Goal: Information Seeking & Learning: Learn about a topic

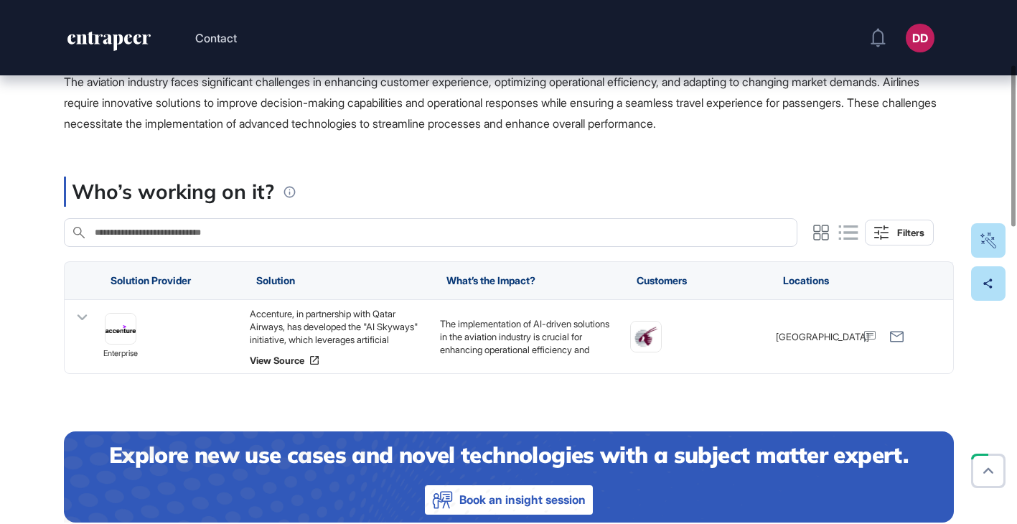
scroll to position [209, 0]
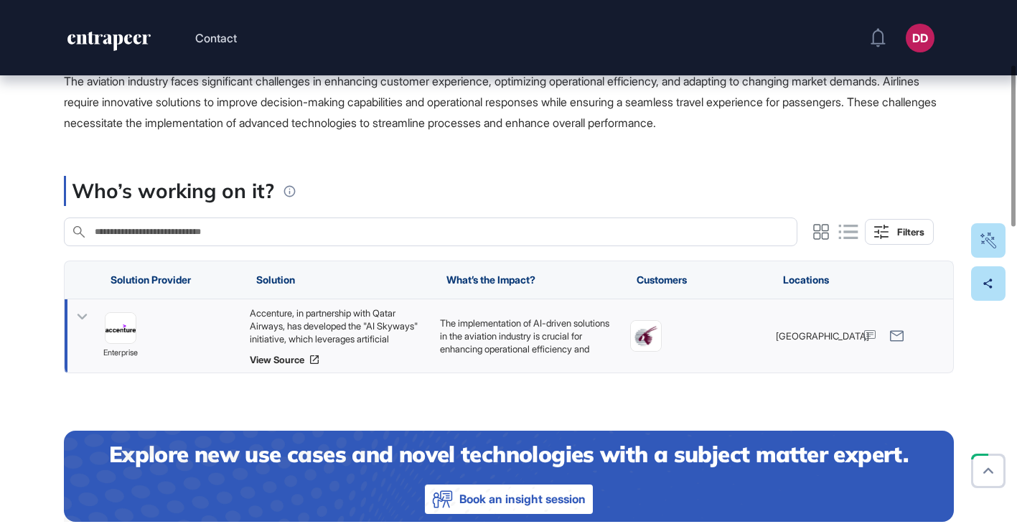
click at [82, 316] on icon at bounding box center [82, 316] width 21 height 21
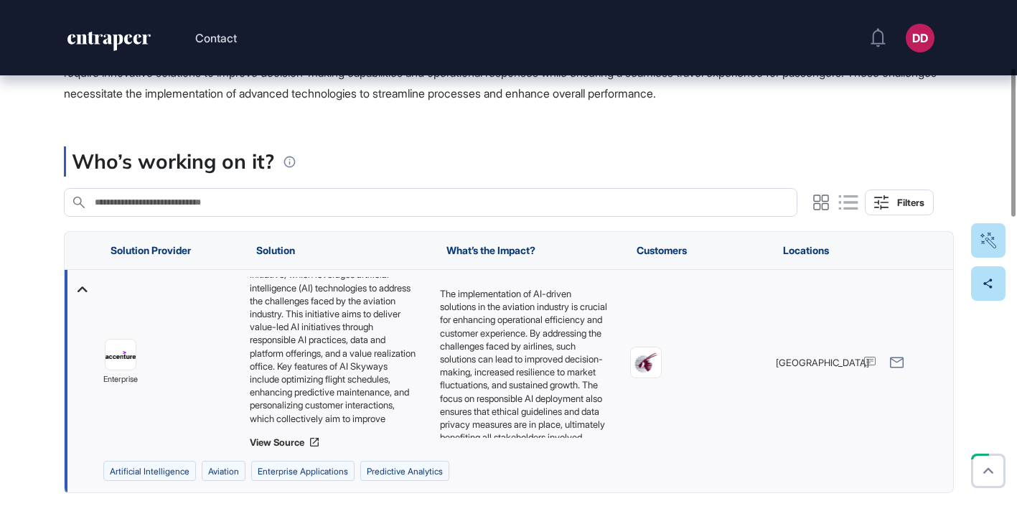
scroll to position [42, 0]
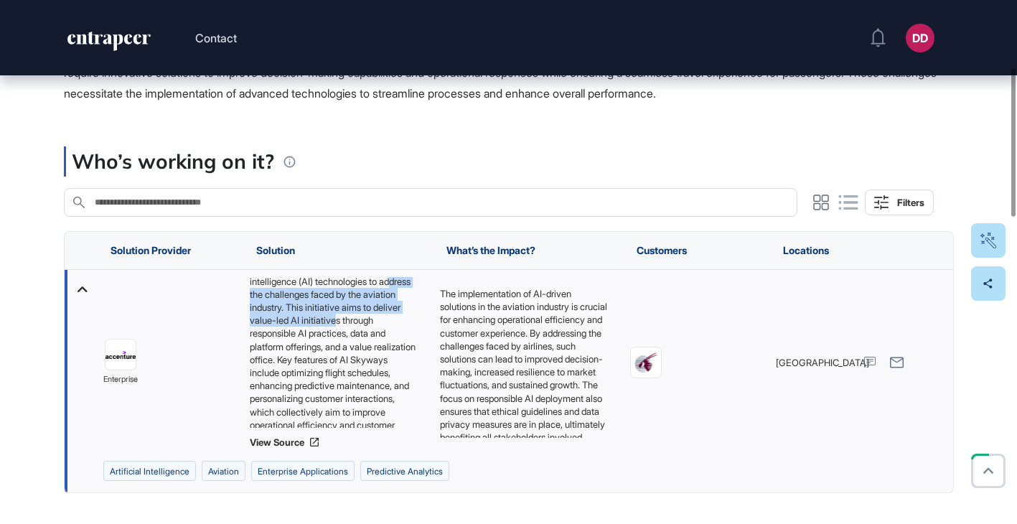
drag, startPoint x: 270, startPoint y: 294, endPoint x: 408, endPoint y: 317, distance: 140.4
click at [407, 316] on div "Accenture, in partnership with Qatar Airways, has developed the "AI Skyways" in…" at bounding box center [337, 352] width 176 height 151
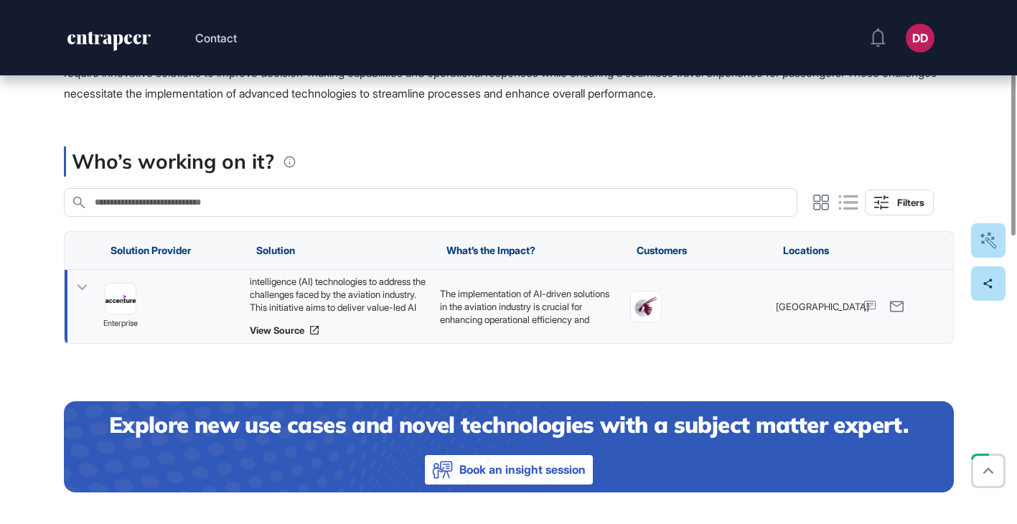
click at [81, 289] on icon at bounding box center [82, 288] width 10 height 6
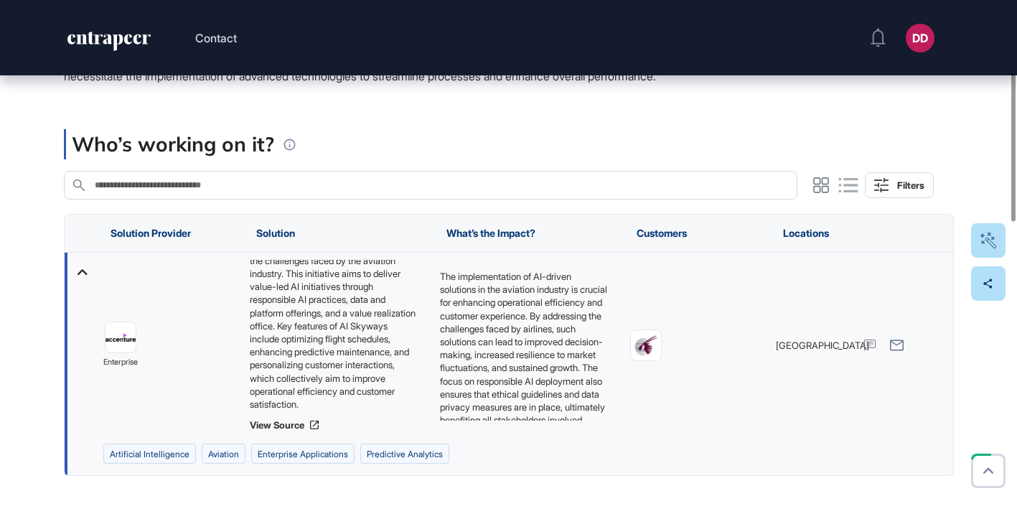
scroll to position [263, 0]
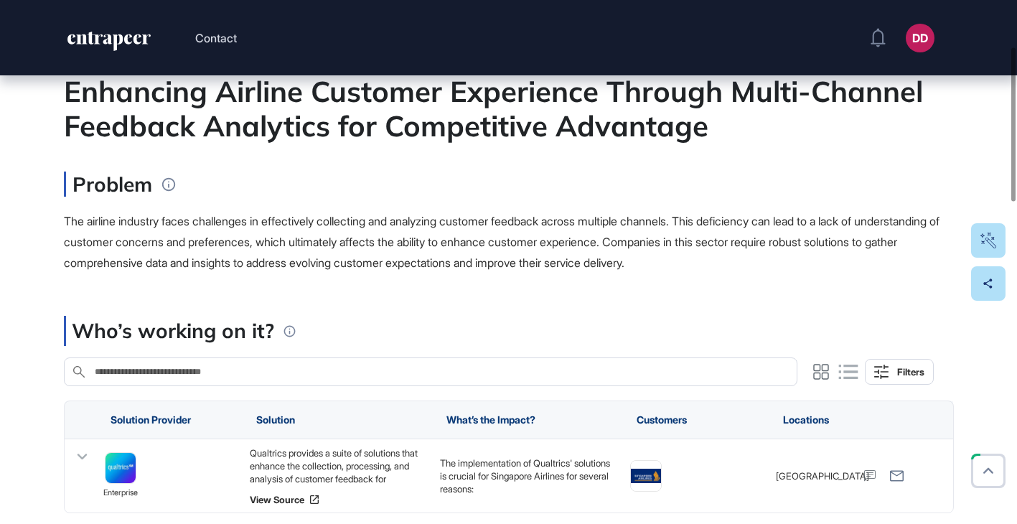
scroll to position [197, 0]
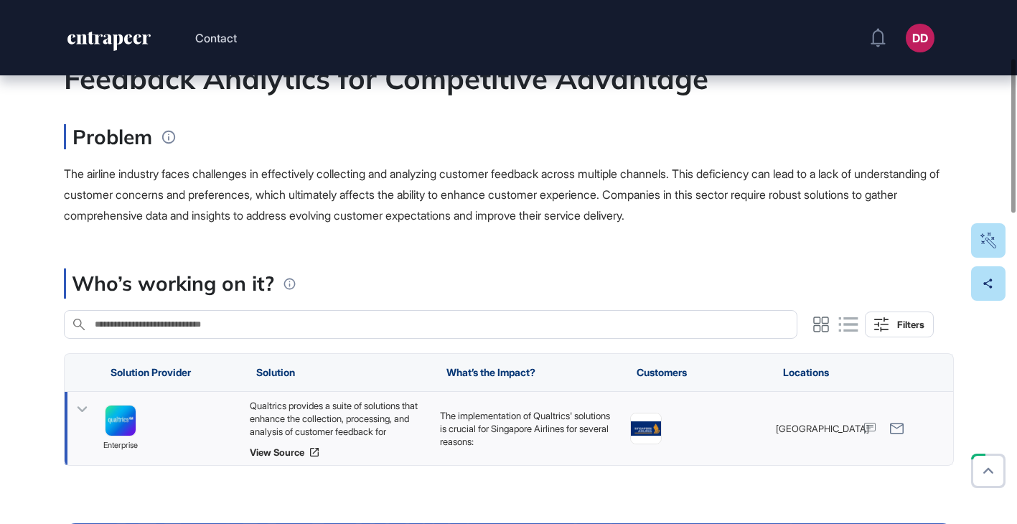
click at [80, 410] on icon at bounding box center [82, 410] width 10 height 6
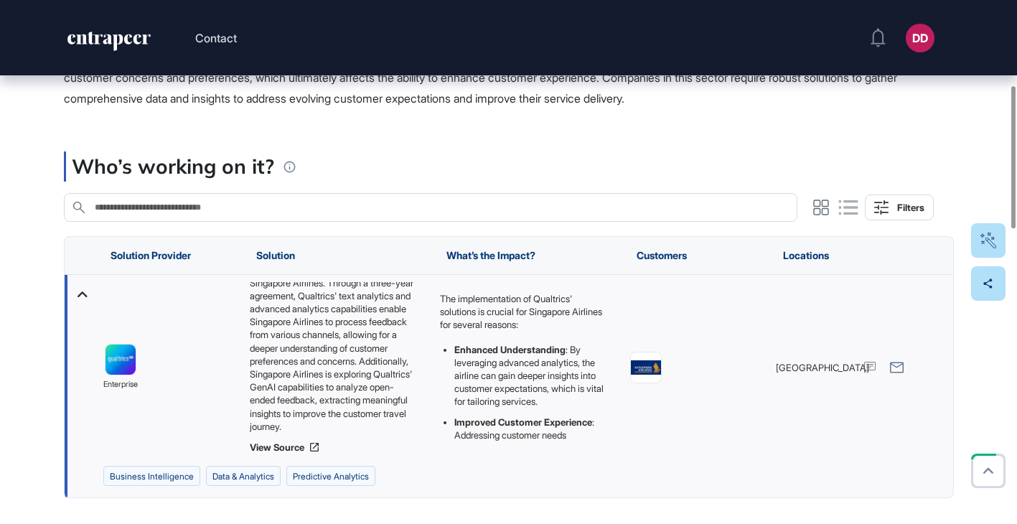
scroll to position [71, 0]
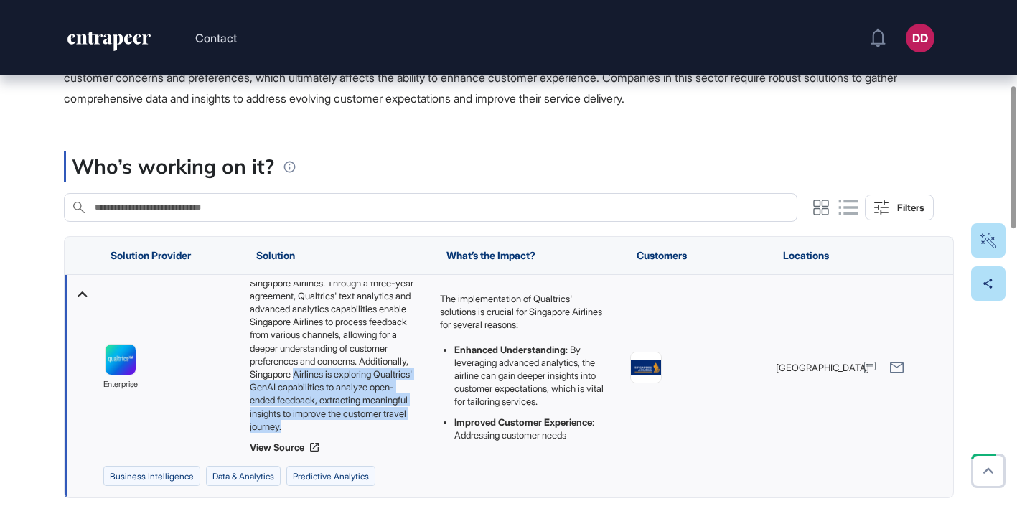
drag, startPoint x: 242, startPoint y: 373, endPoint x: 397, endPoint y: 425, distance: 163.6
click at [432, 425] on div "Qualtrics provides a suite of solutions that enhance the collection, processing…" at bounding box center [527, 367] width 190 height 185
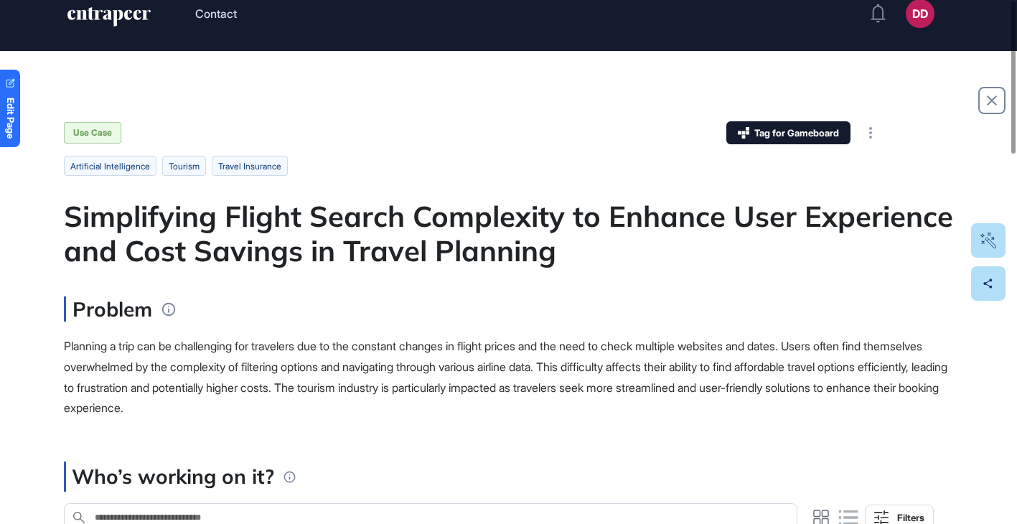
scroll to position [184, 0]
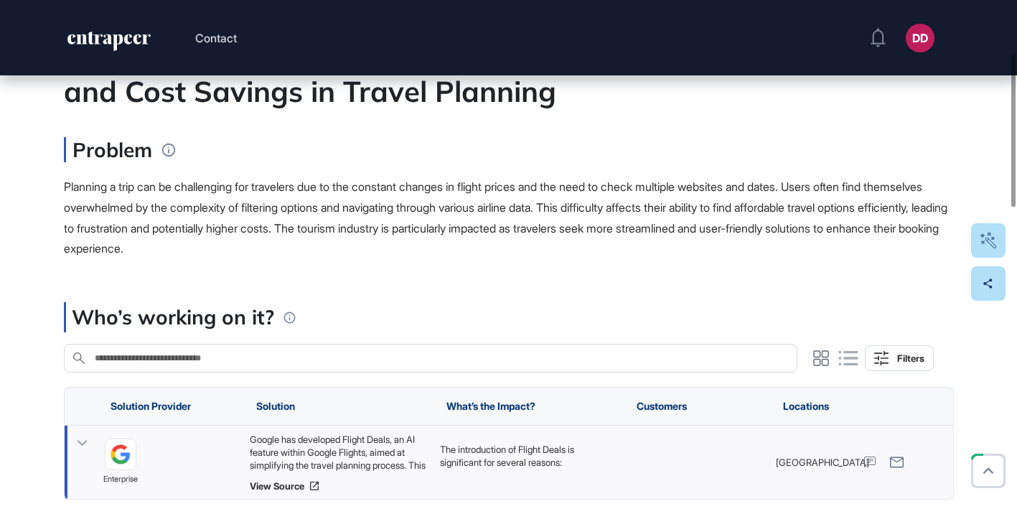
click at [75, 443] on icon at bounding box center [82, 443] width 21 height 21
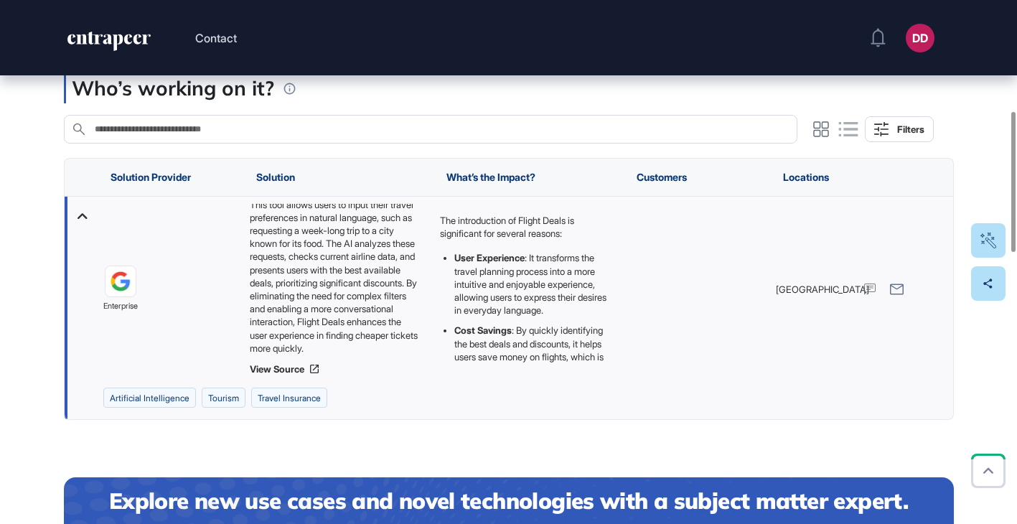
scroll to position [27, 0]
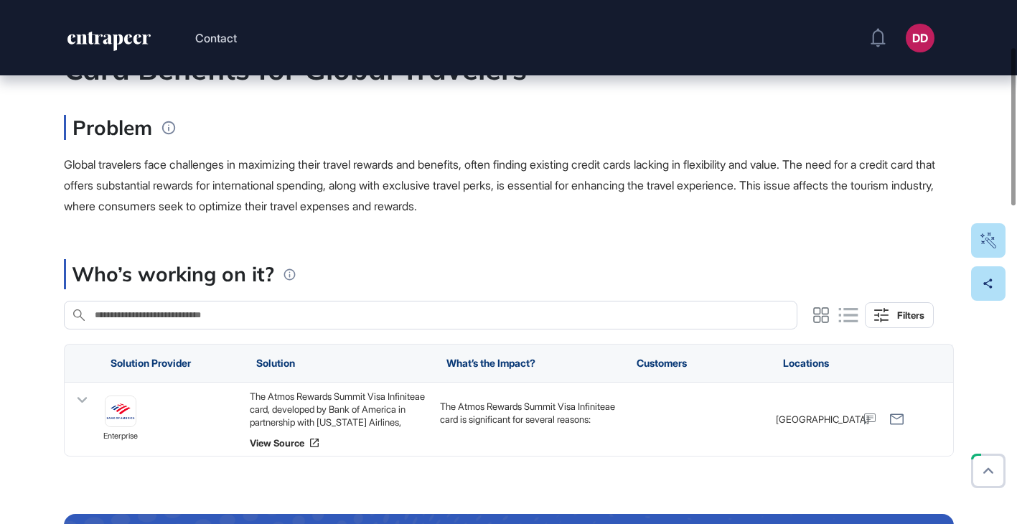
scroll to position [165, 0]
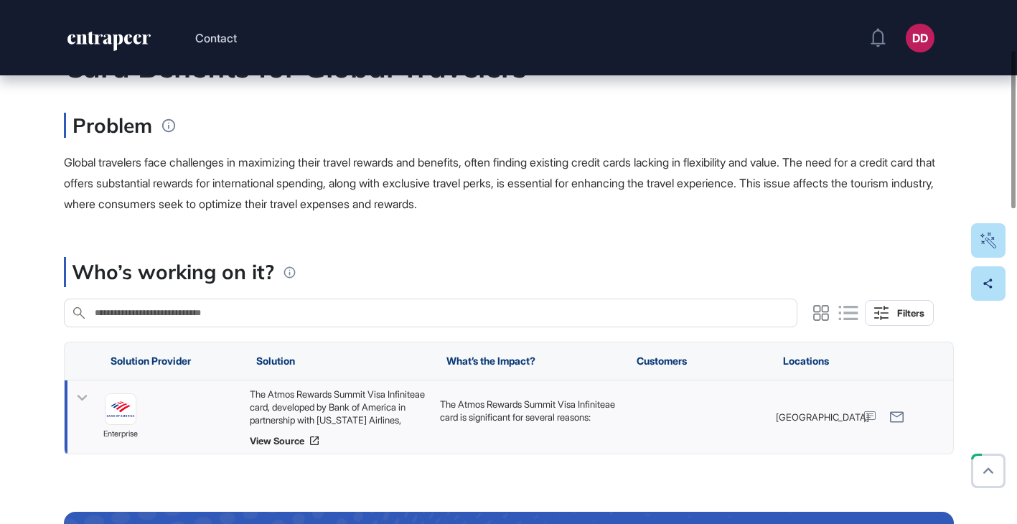
click at [77, 397] on icon at bounding box center [82, 397] width 21 height 21
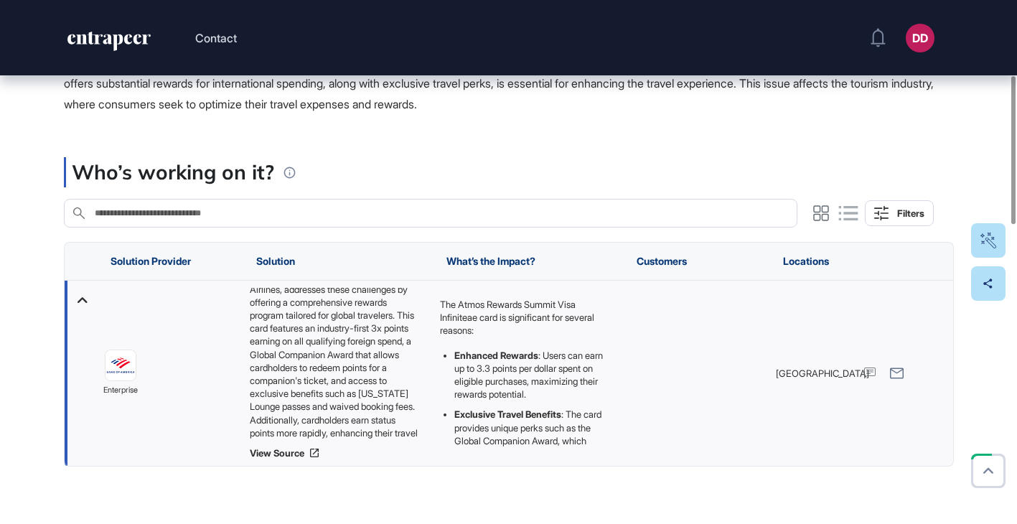
scroll to position [71, 0]
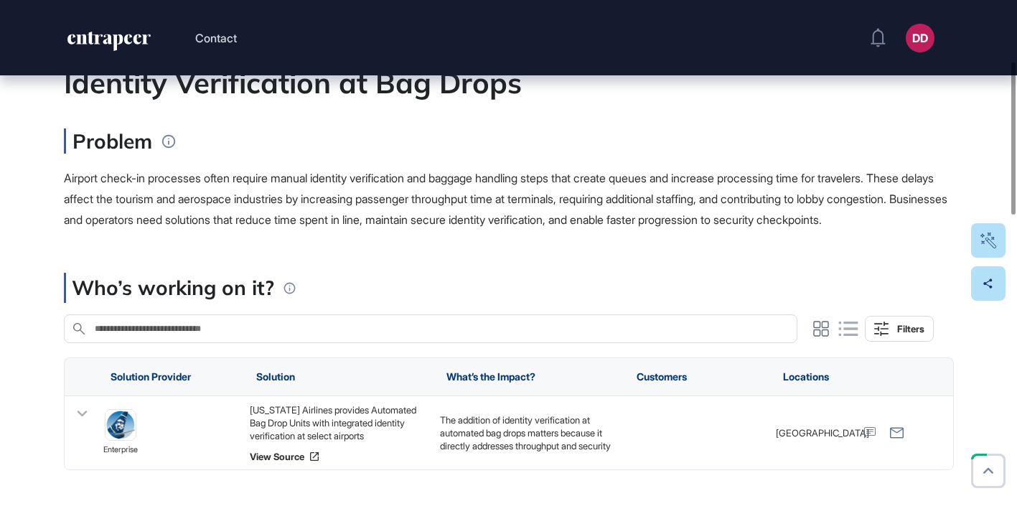
scroll to position [264, 0]
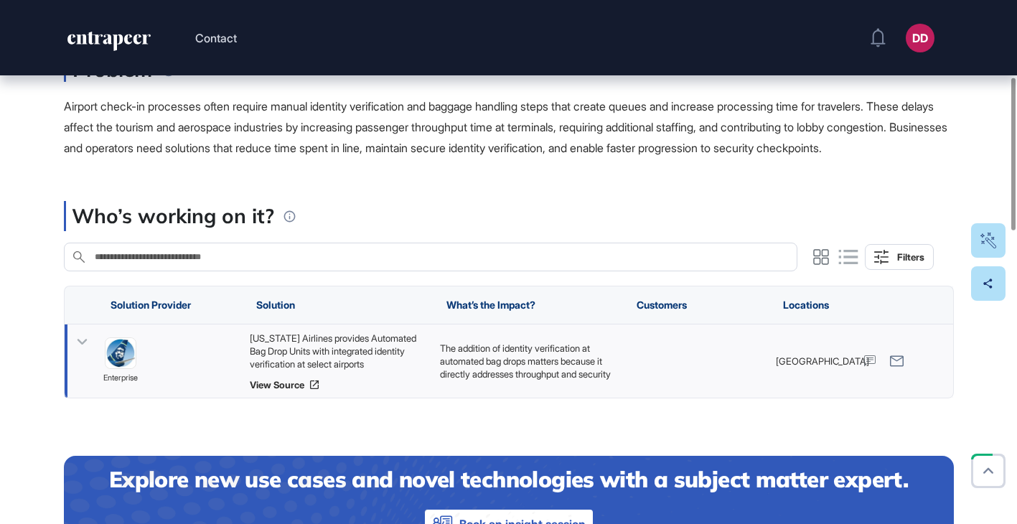
click at [80, 352] on icon at bounding box center [82, 341] width 21 height 21
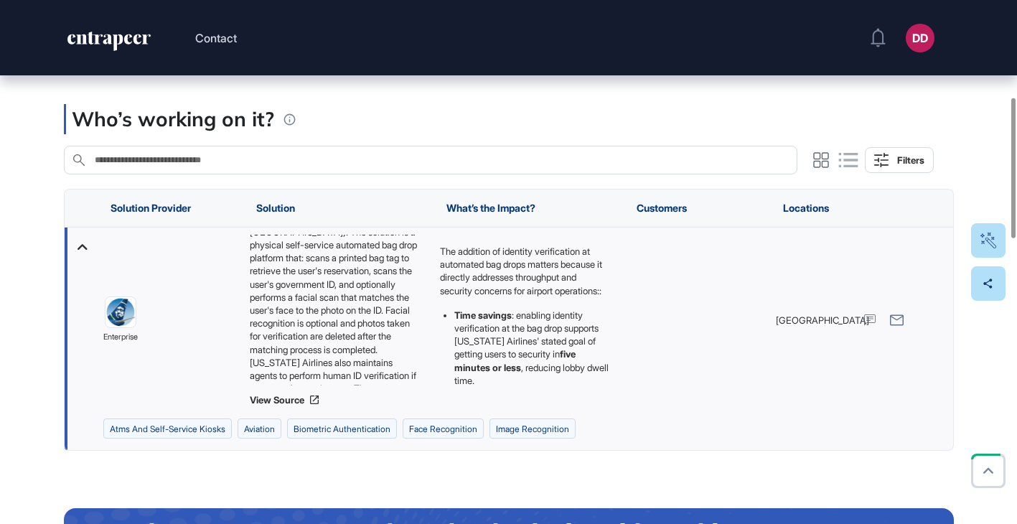
scroll to position [77, 0]
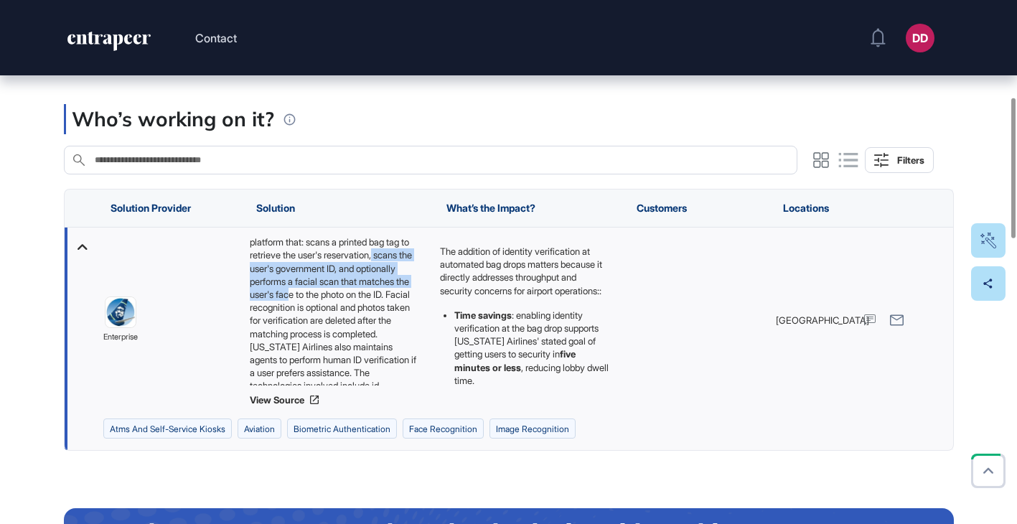
drag, startPoint x: 274, startPoint y: 286, endPoint x: 405, endPoint y: 316, distance: 134.7
click at [406, 316] on div "Alaska Airlines provides Automated Bag Drop Units with integrated identity veri…" at bounding box center [337, 310] width 176 height 151
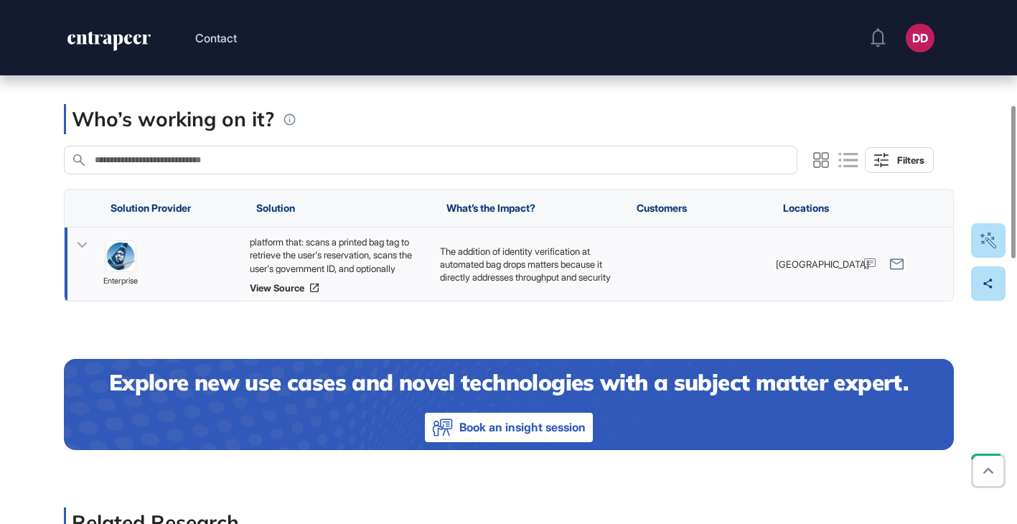
click at [79, 248] on icon at bounding box center [82, 245] width 10 height 6
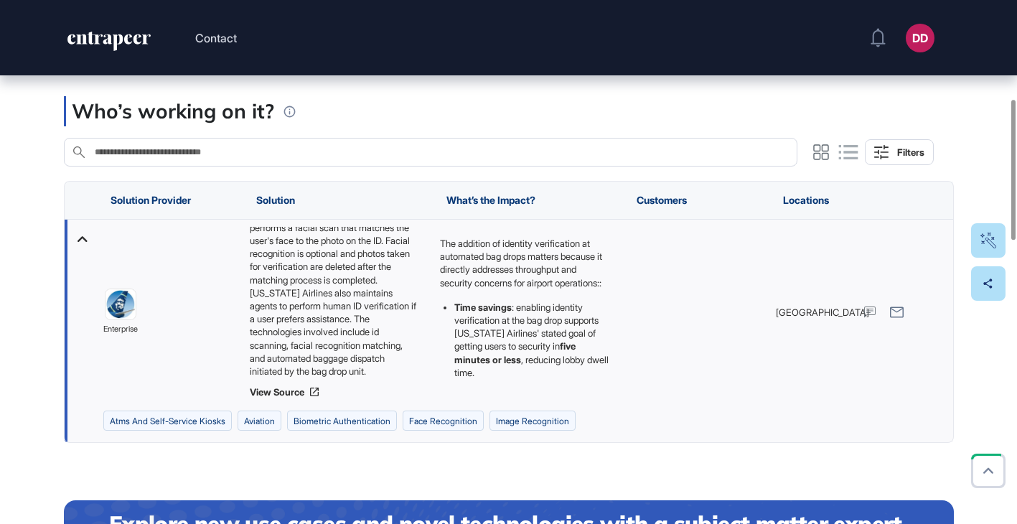
scroll to position [369, 0]
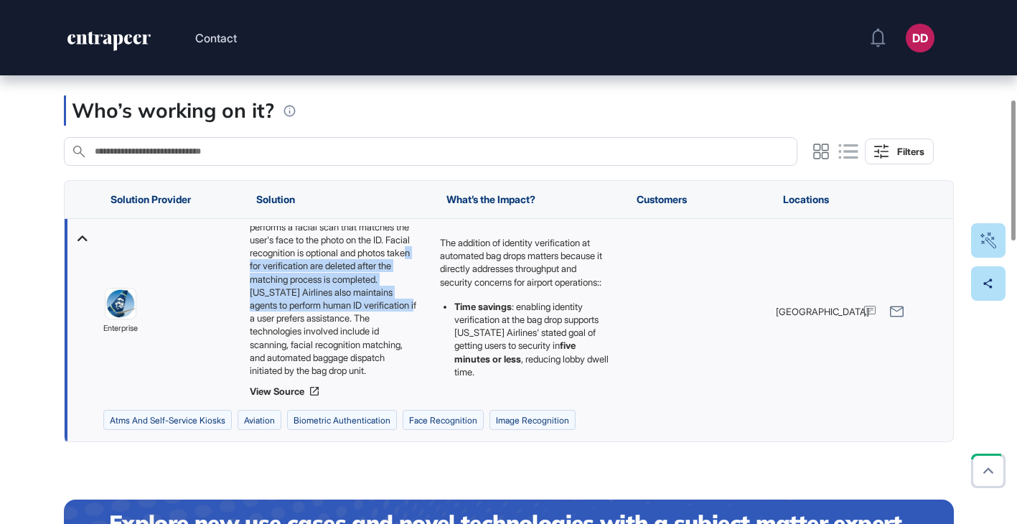
drag, startPoint x: 250, startPoint y: 286, endPoint x: 296, endPoint y: 339, distance: 69.7
click at [296, 339] on div "Alaska Airlines provides Automated Bag Drop Units with integrated identity veri…" at bounding box center [337, 301] width 176 height 151
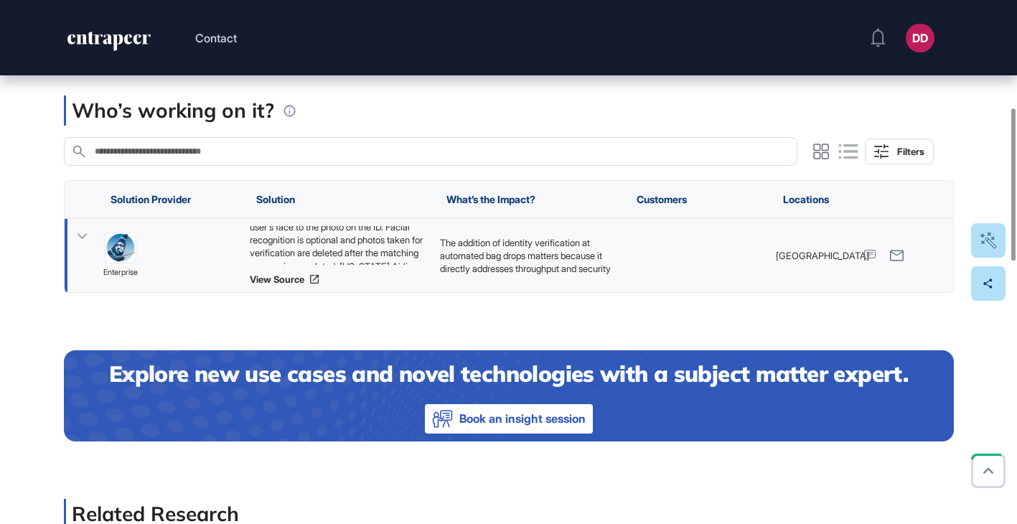
click at [88, 247] on icon at bounding box center [82, 236] width 21 height 21
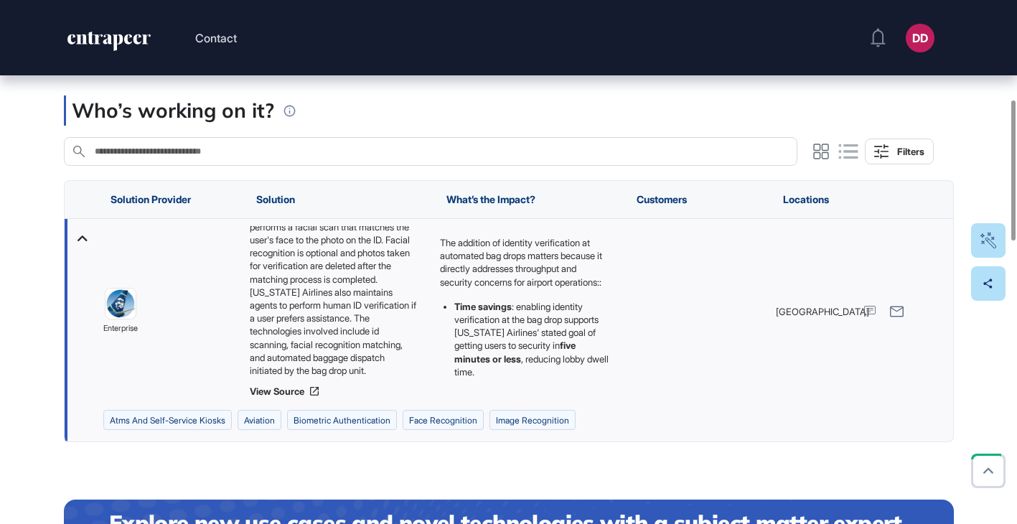
scroll to position [136, 0]
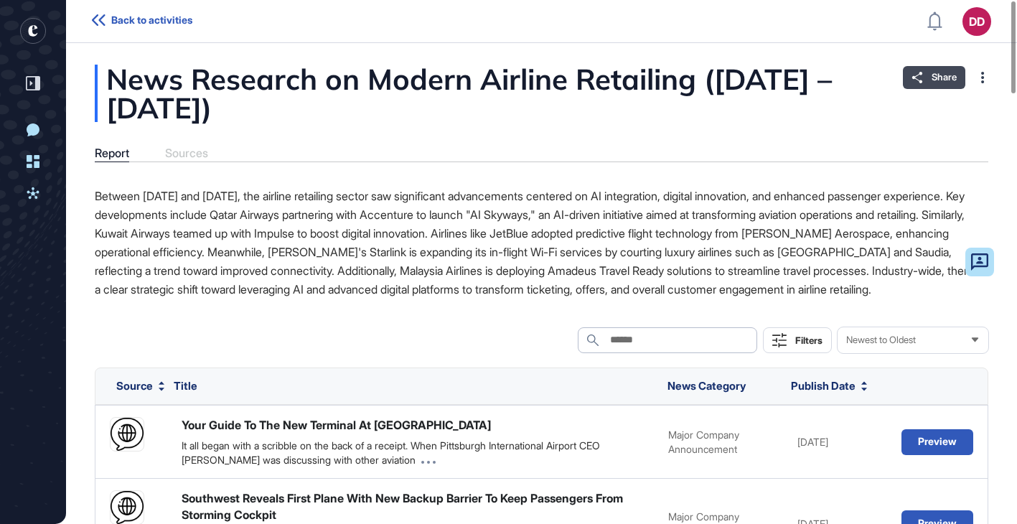
click at [923, 80] on div "Share" at bounding box center [934, 77] width 62 height 23
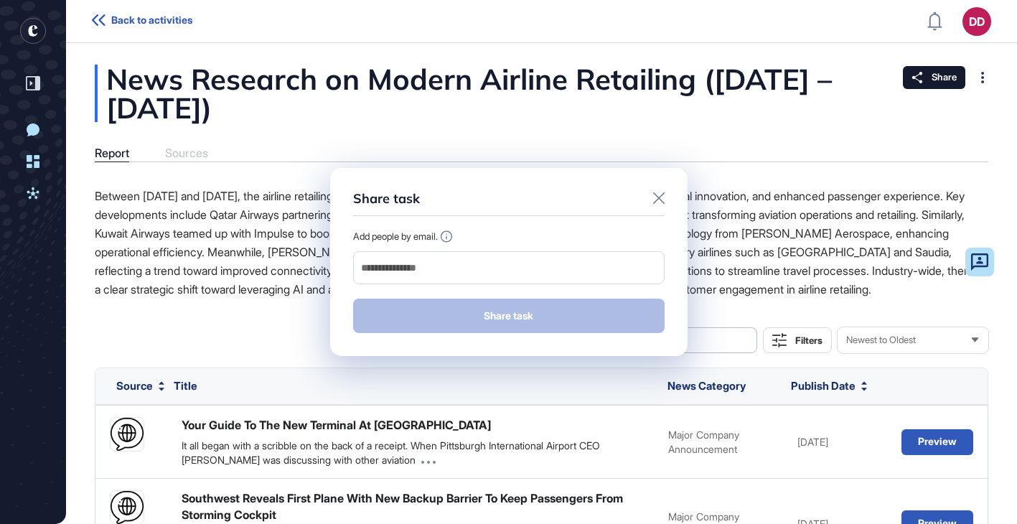
click at [658, 196] on icon at bounding box center [658, 197] width 11 height 11
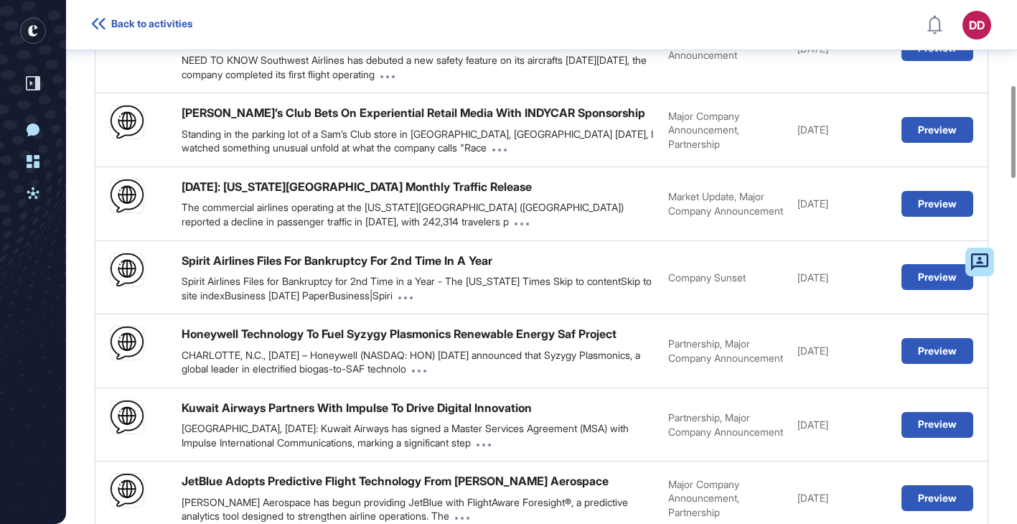
scroll to position [483, 0]
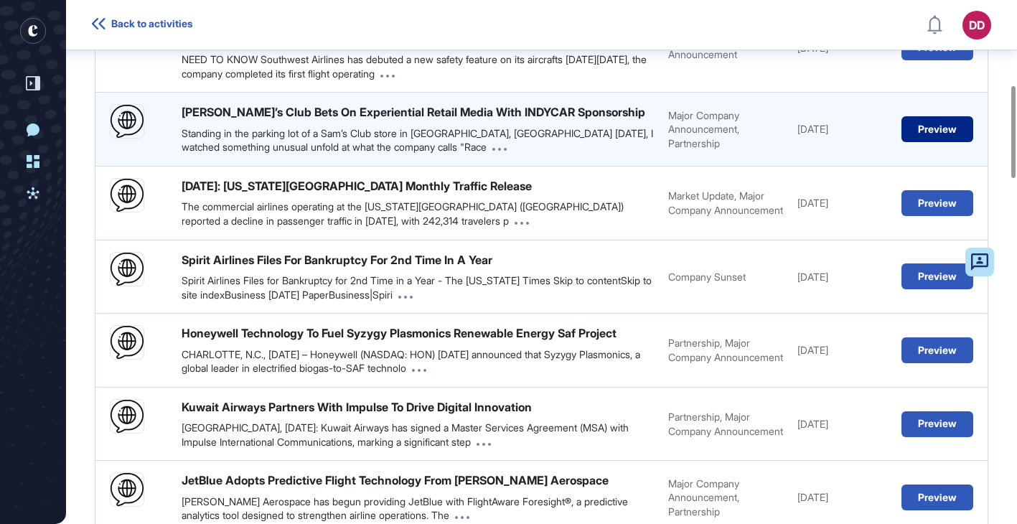
click at [923, 142] on button "Preview" at bounding box center [937, 129] width 72 height 26
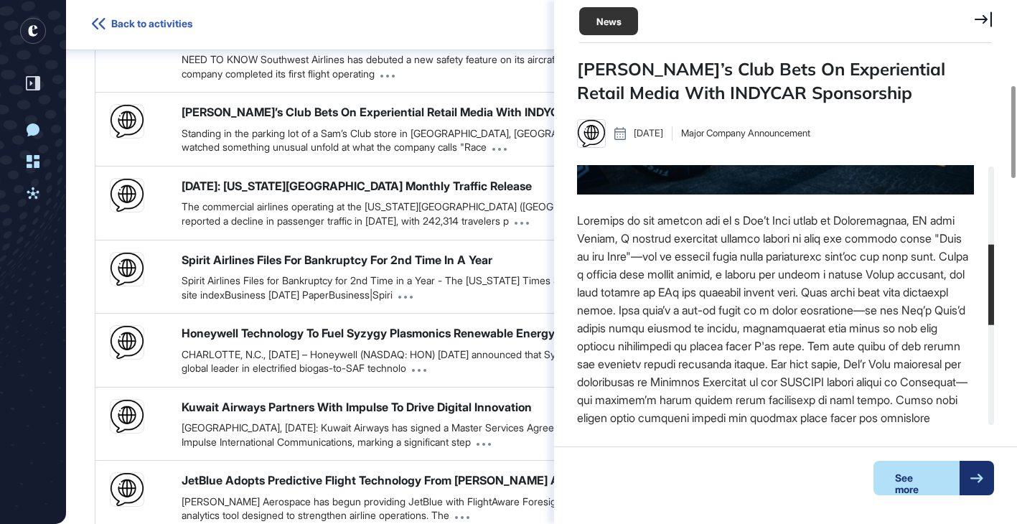
scroll to position [0, 0]
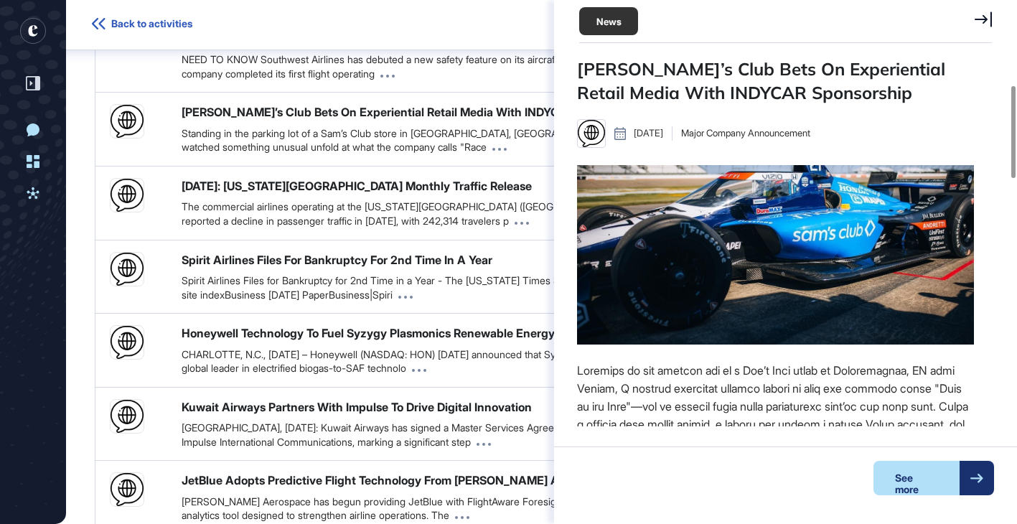
click at [982, 19] on icon at bounding box center [982, 19] width 17 height 16
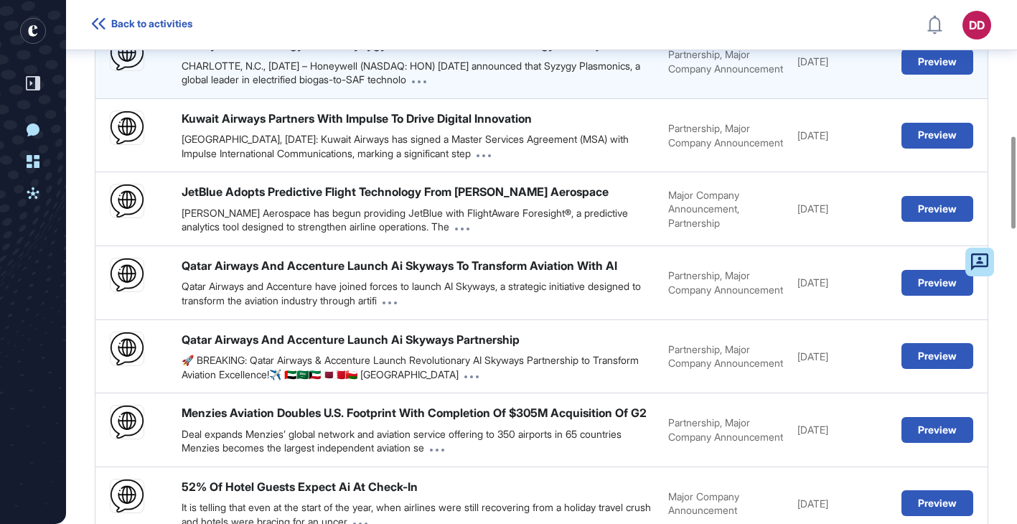
scroll to position [788, 0]
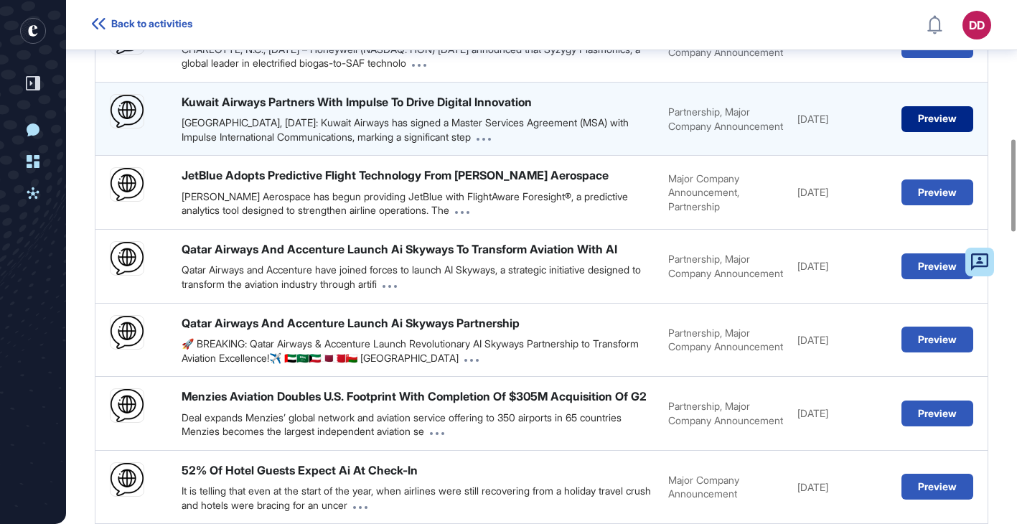
click at [949, 132] on button "Preview" at bounding box center [937, 119] width 72 height 26
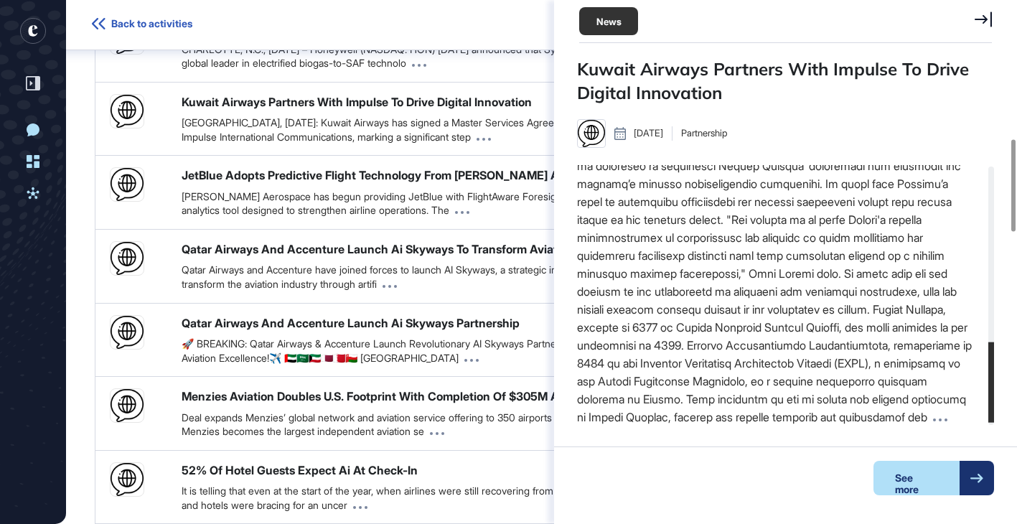
scroll to position [581, 0]
click at [959, 477] on div at bounding box center [976, 478] width 34 height 34
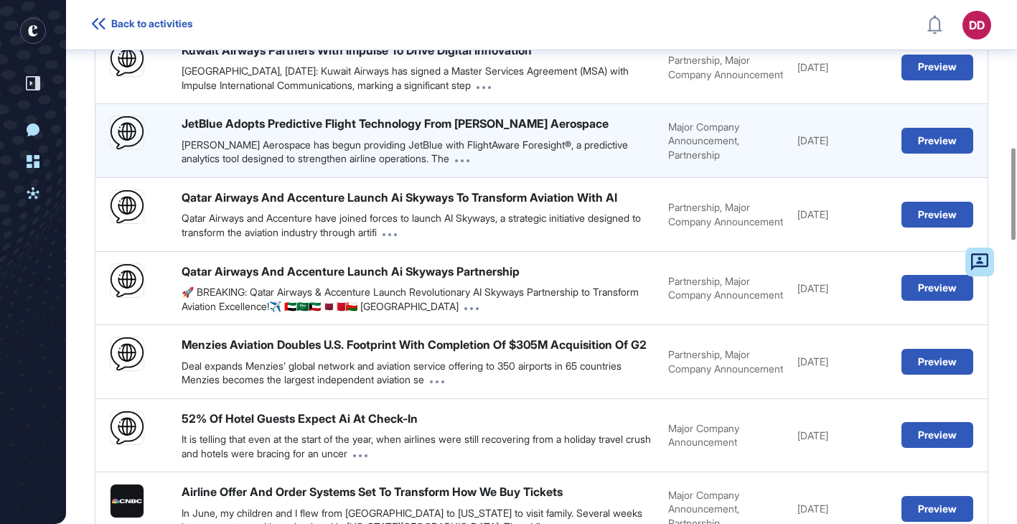
scroll to position [838, 0]
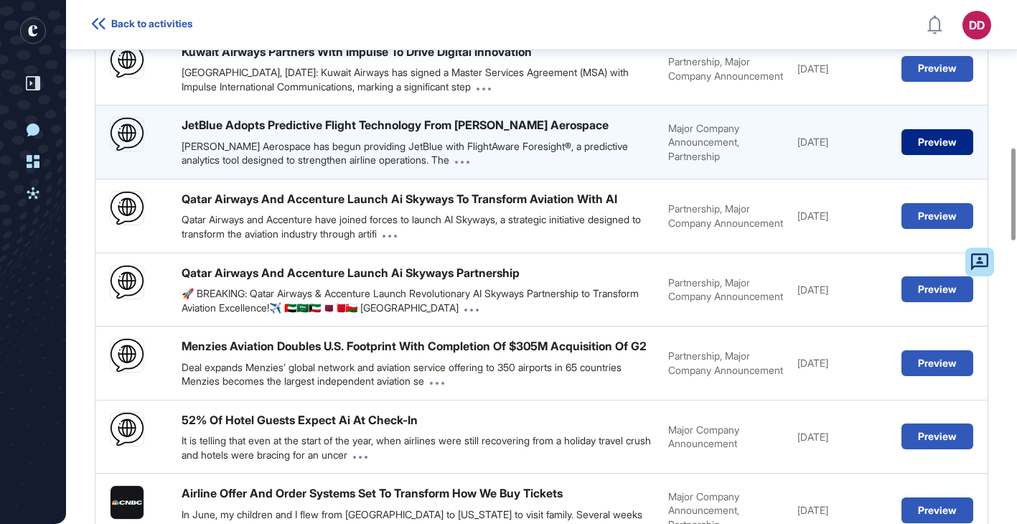
click at [911, 155] on button "Preview" at bounding box center [937, 142] width 72 height 26
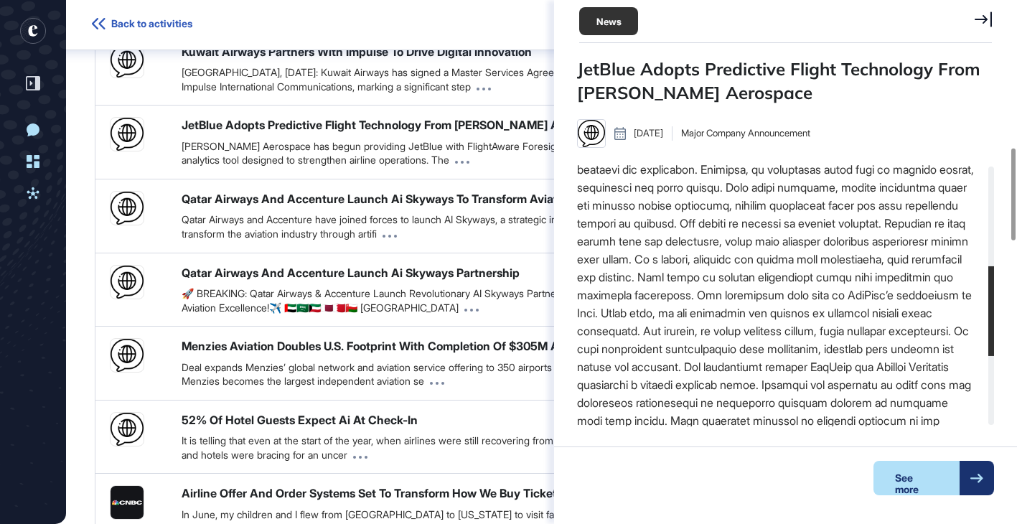
scroll to position [296, 0]
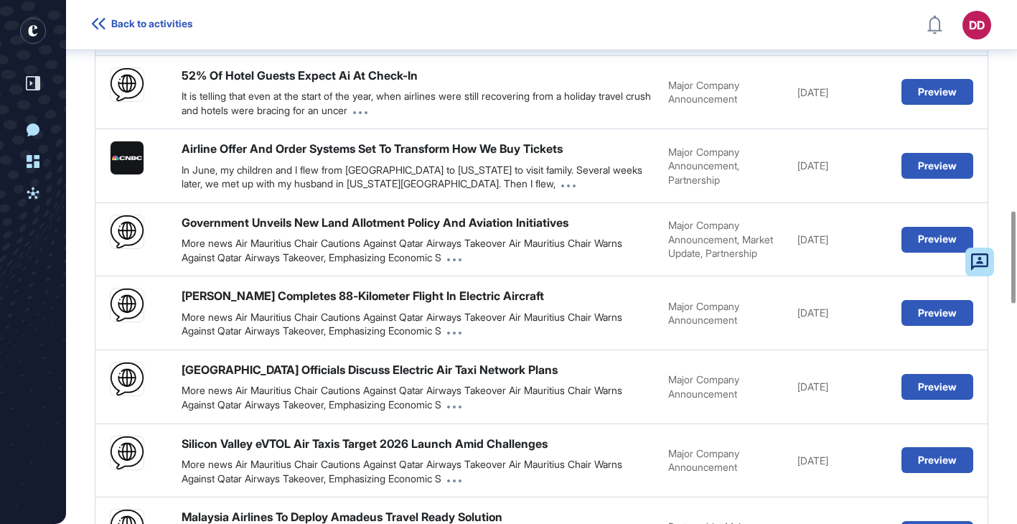
scroll to position [1201, 0]
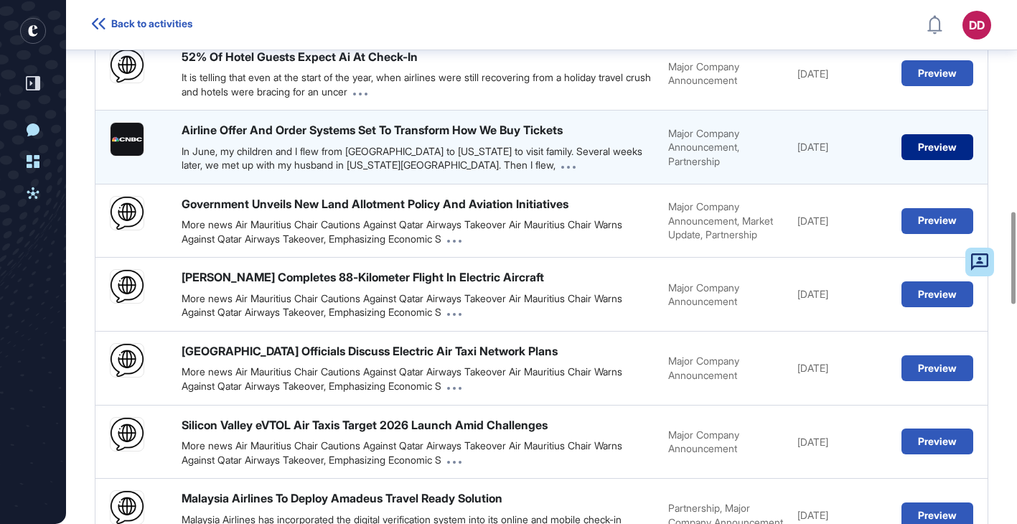
click at [921, 160] on button "Preview" at bounding box center [937, 147] width 72 height 26
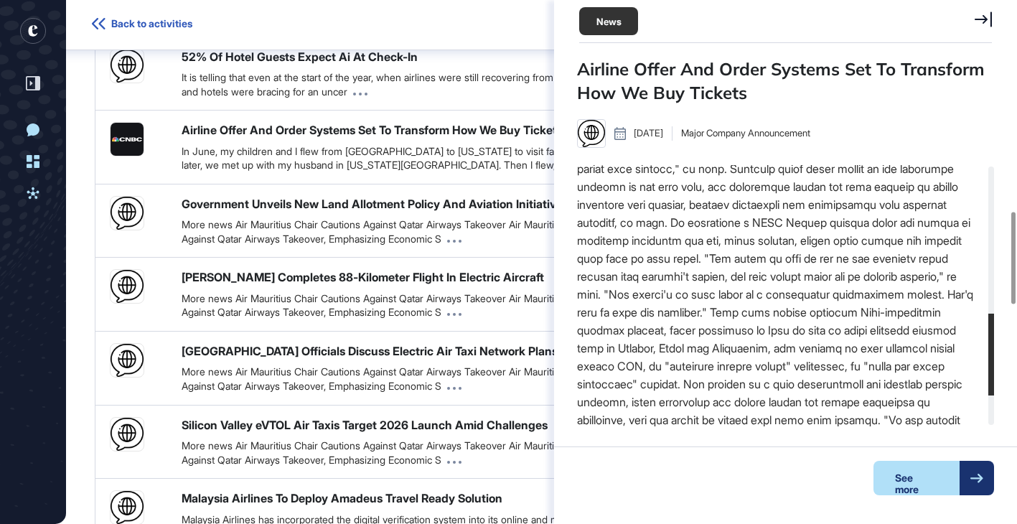
scroll to position [469, 0]
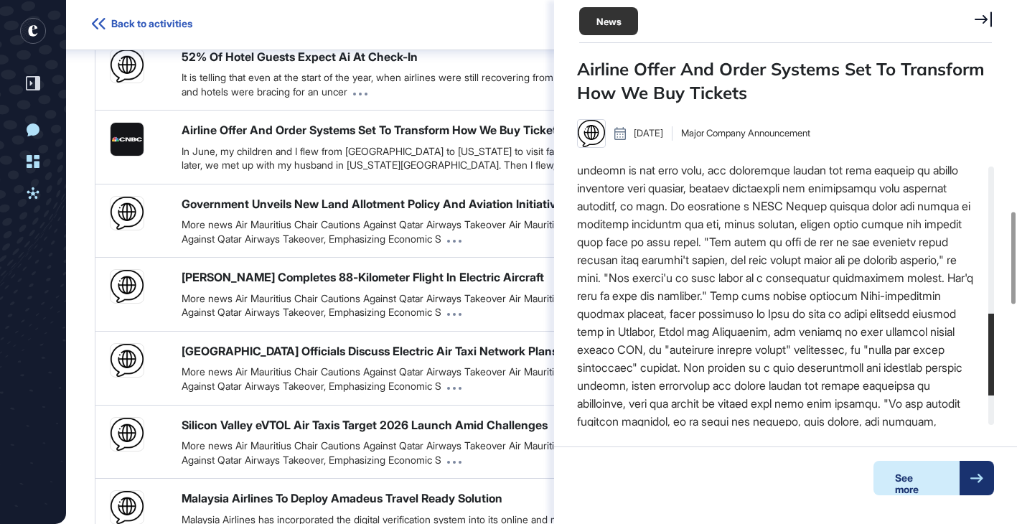
click at [958, 476] on div "See more" at bounding box center [916, 478] width 86 height 34
click at [74, 233] on div "News Research on Modern Airline Retailing (Aug 20 – Sep 3, 2025) Report Sources…" at bounding box center [541, 272] width 951 height 2802
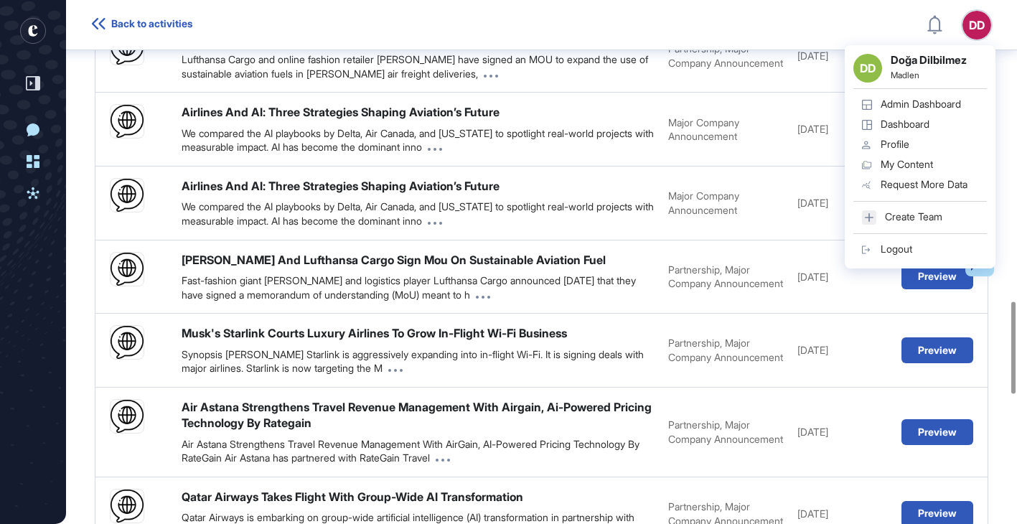
scroll to position [1736, 0]
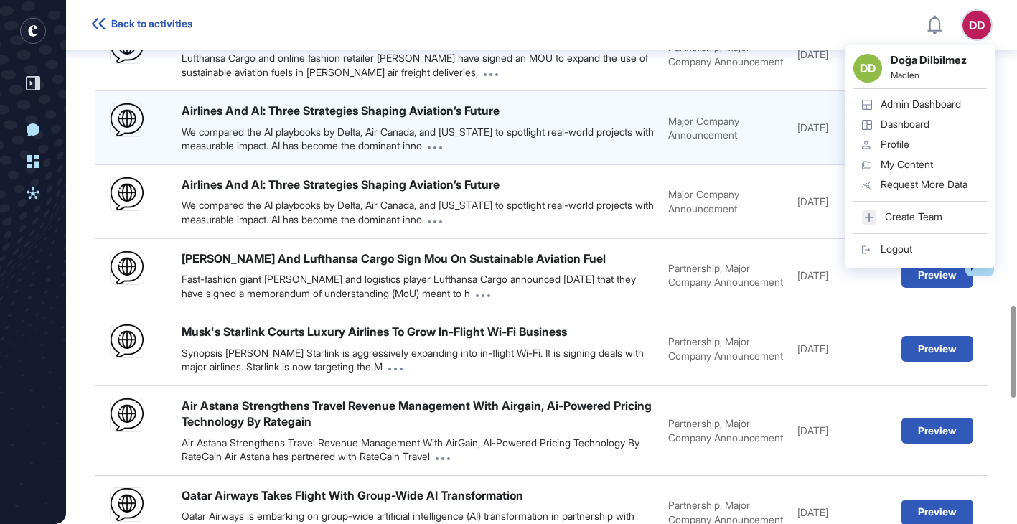
click at [509, 153] on div "We compared the AI playbooks by Delta, Air Canada, and Alaska to spotlight real…" at bounding box center [418, 139] width 472 height 28
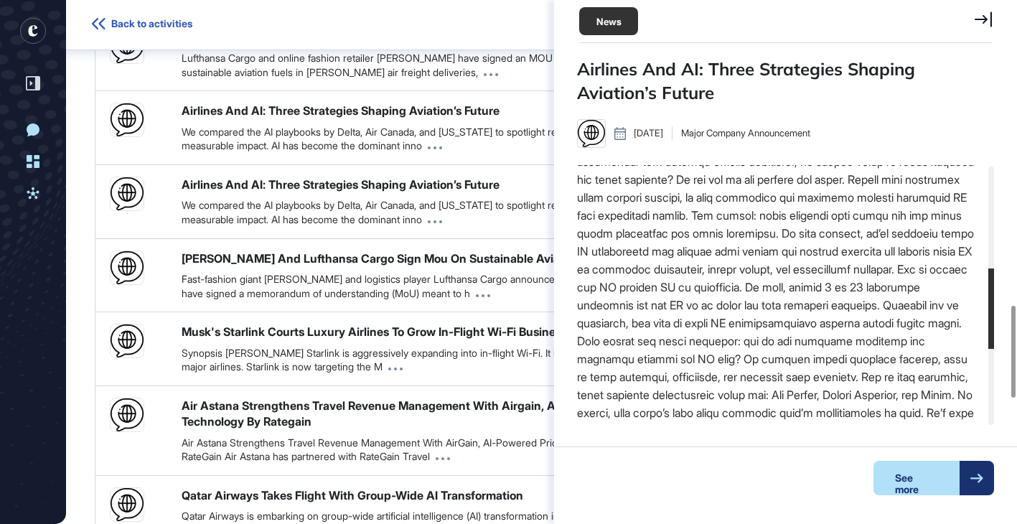
scroll to position [348, 0]
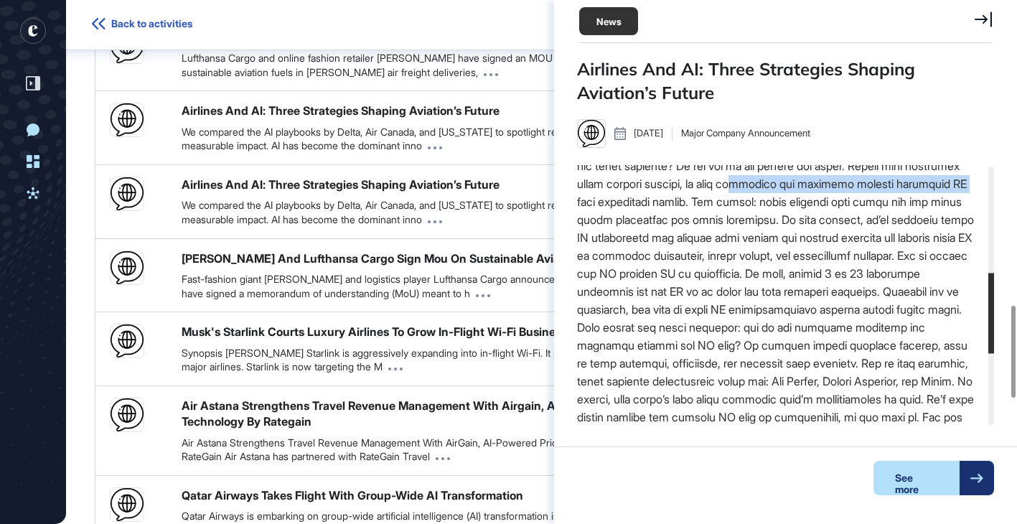
drag, startPoint x: 636, startPoint y: 202, endPoint x: 855, endPoint y: 210, distance: 219.0
click at [855, 210] on div at bounding box center [775, 310] width 397 height 592
click at [794, 235] on div at bounding box center [775, 310] width 397 height 592
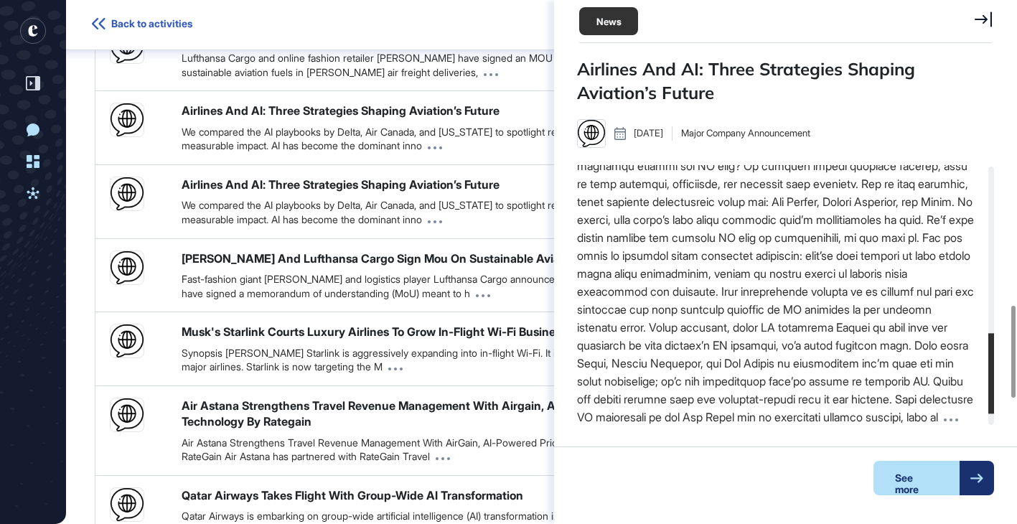
scroll to position [545, 0]
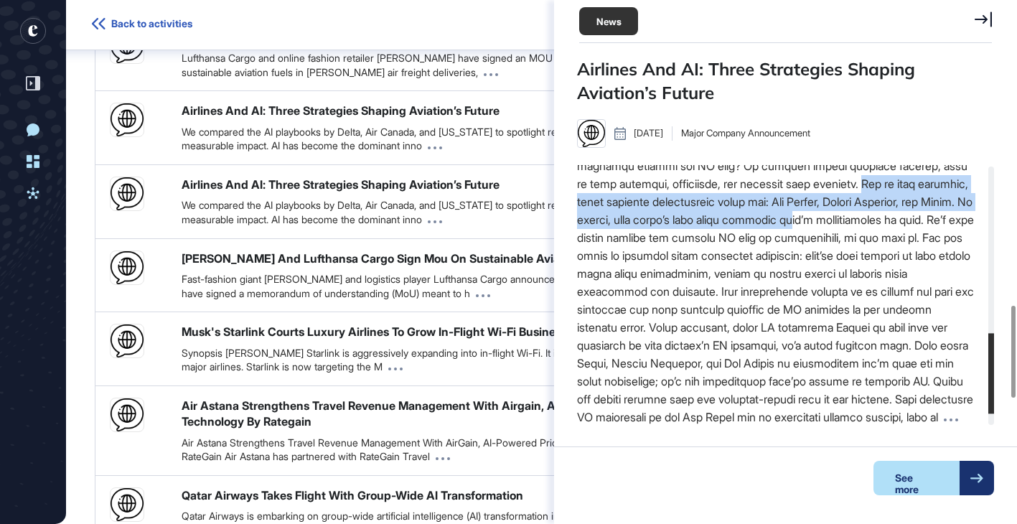
drag, startPoint x: 867, startPoint y: 182, endPoint x: 923, endPoint y: 224, distance: 70.2
click at [921, 224] on div at bounding box center [775, 130] width 397 height 592
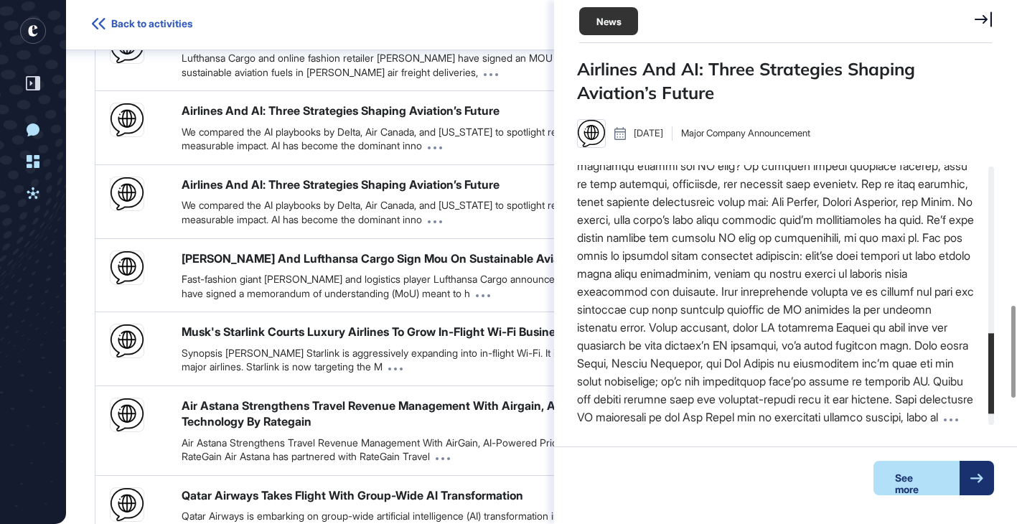
click at [770, 240] on div at bounding box center [775, 130] width 397 height 592
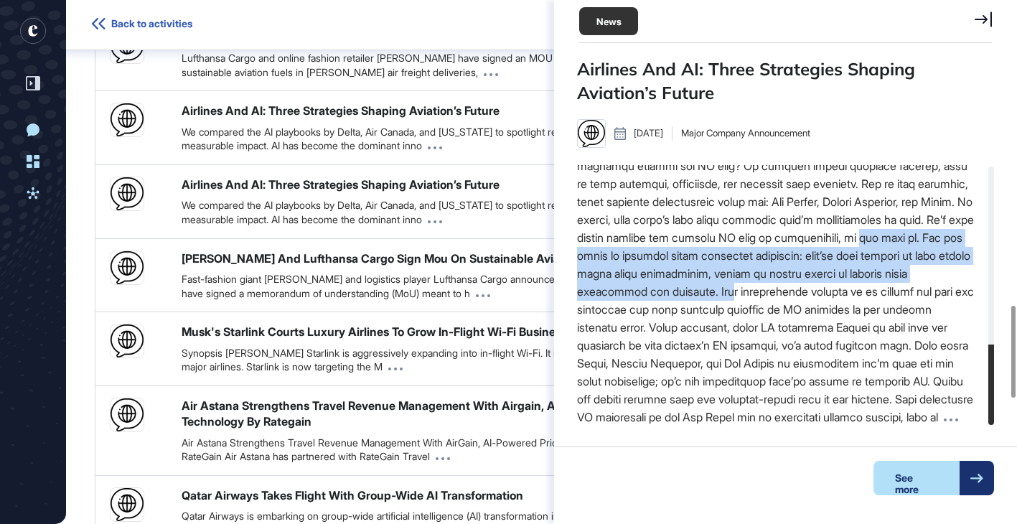
drag, startPoint x: 662, startPoint y: 218, endPoint x: 903, endPoint y: 249, distance: 243.0
click at [903, 249] on div at bounding box center [775, 130] width 397 height 592
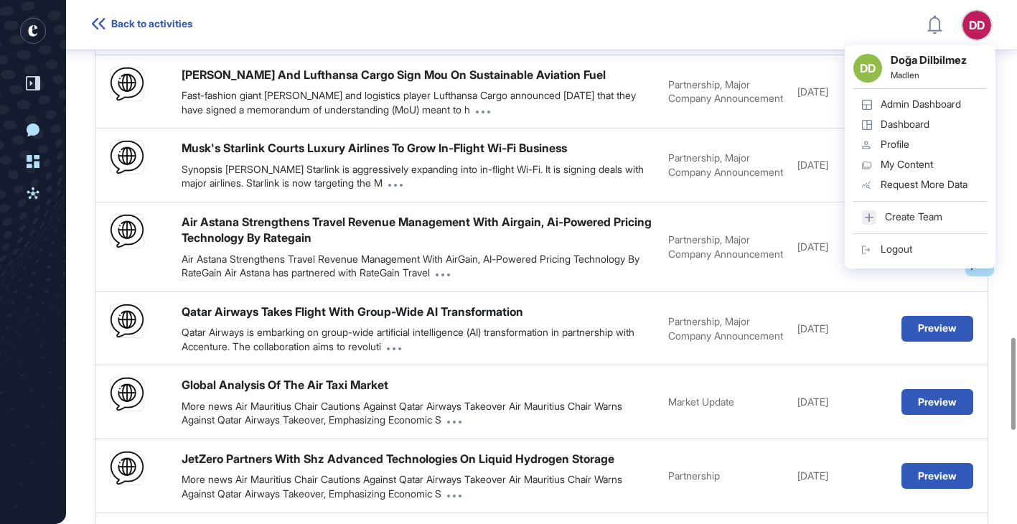
scroll to position [1918, 0]
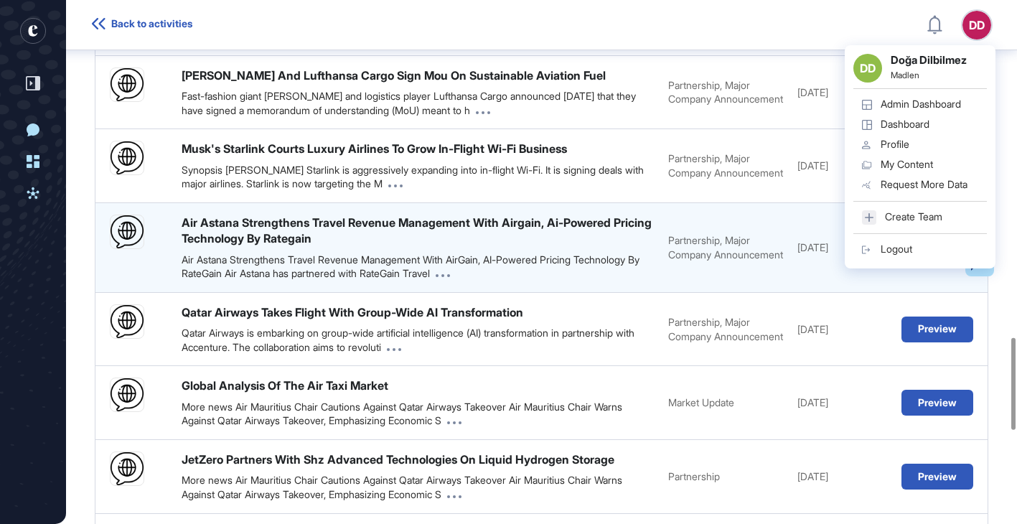
click at [932, 260] on button "Preview" at bounding box center [937, 248] width 72 height 26
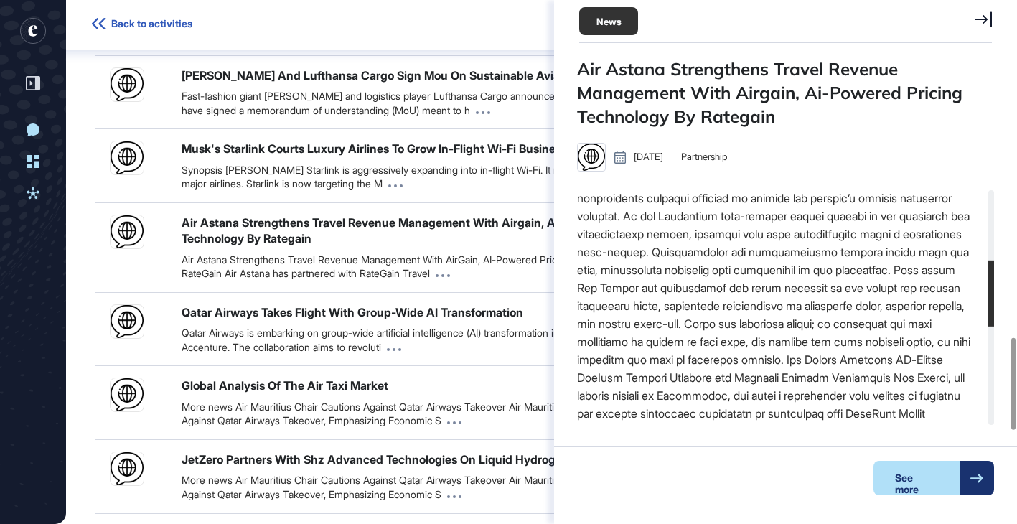
scroll to position [252, 0]
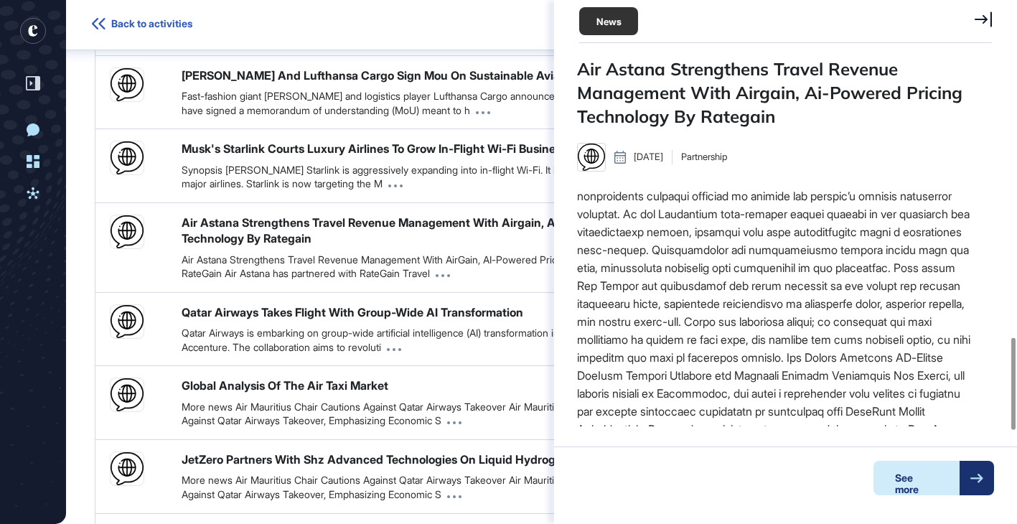
click at [964, 472] on div at bounding box center [976, 478] width 34 height 34
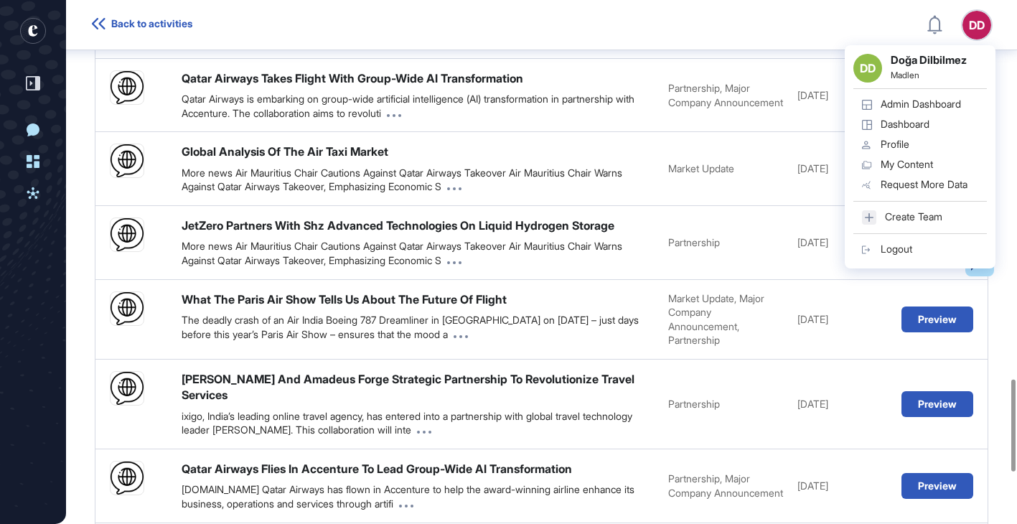
scroll to position [2162, 0]
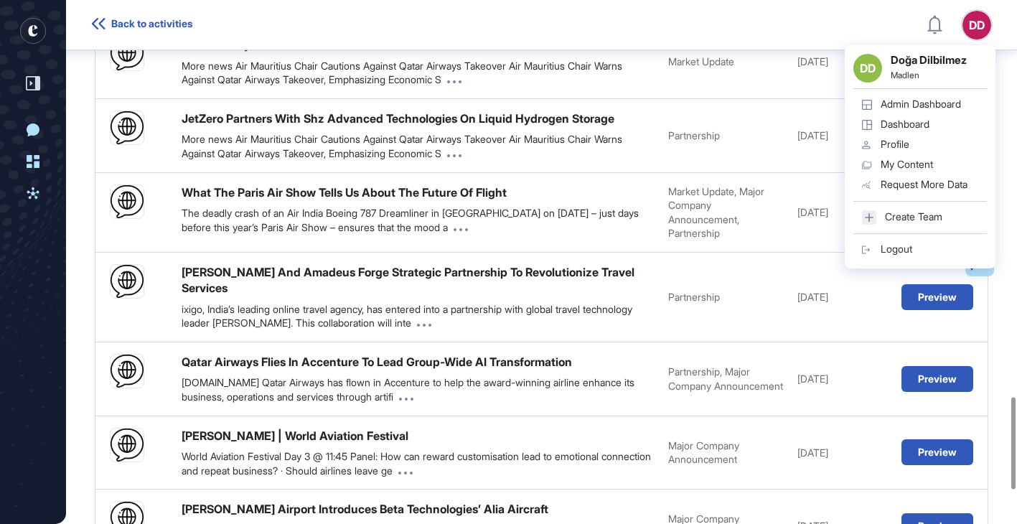
scroll to position [2263, 0]
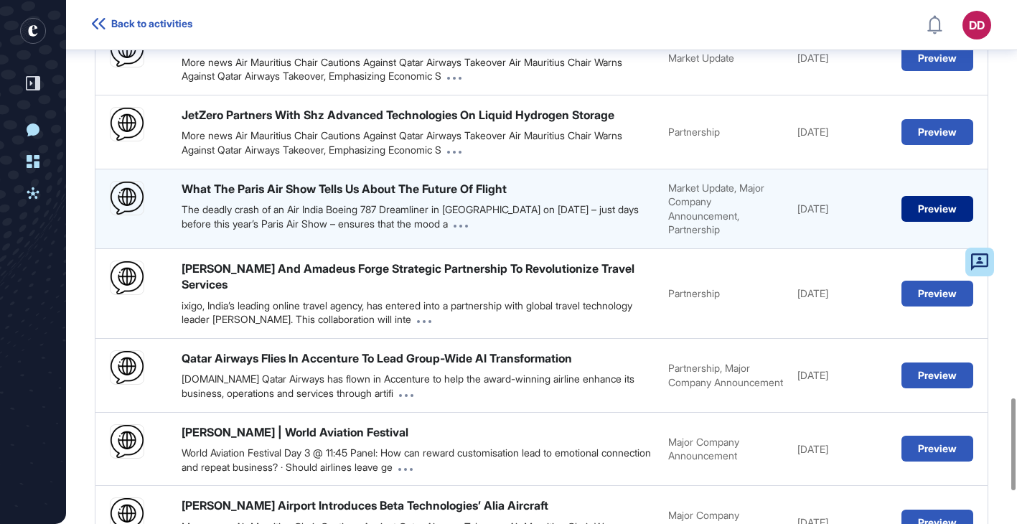
click at [932, 222] on button "Preview" at bounding box center [937, 209] width 72 height 26
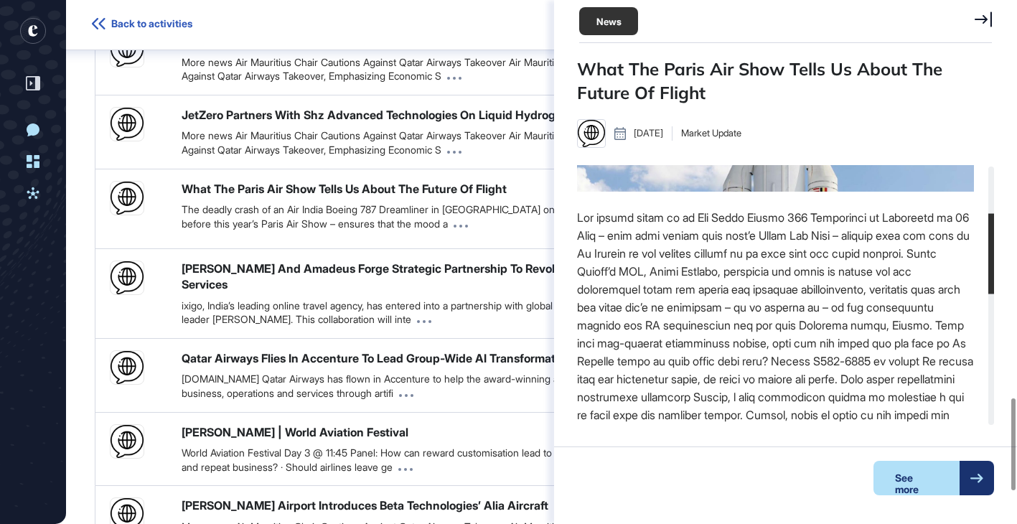
scroll to position [154, 0]
drag, startPoint x: 669, startPoint y: 238, endPoint x: 927, endPoint y: 239, distance: 258.3
click at [927, 239] on div at bounding box center [775, 512] width 397 height 610
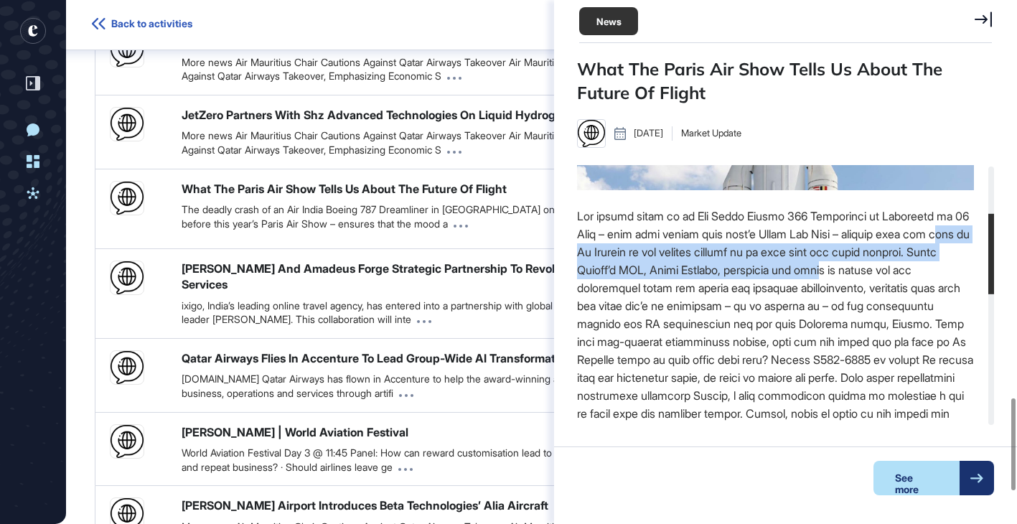
drag, startPoint x: 585, startPoint y: 259, endPoint x: 910, endPoint y: 270, distance: 325.9
click at [910, 270] on div at bounding box center [775, 512] width 397 height 610
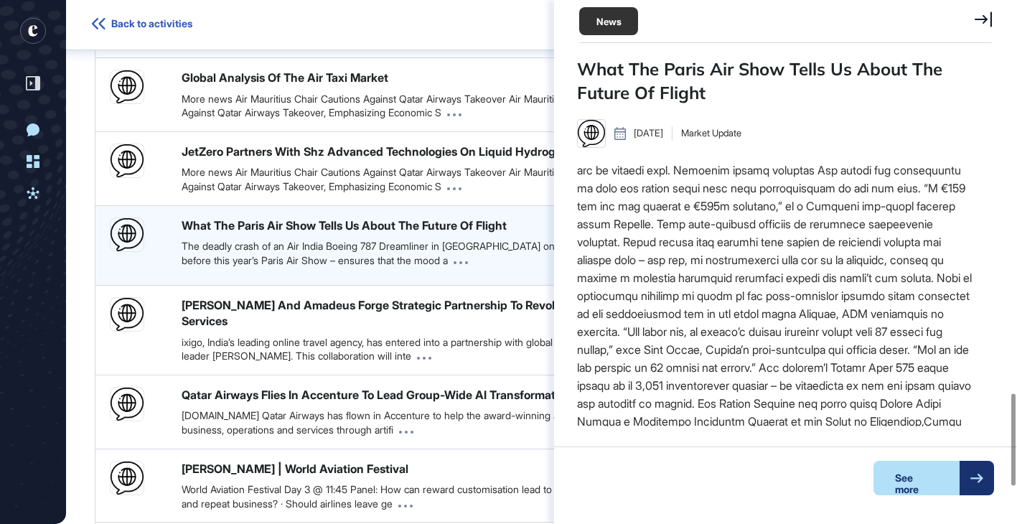
scroll to position [2203, 0]
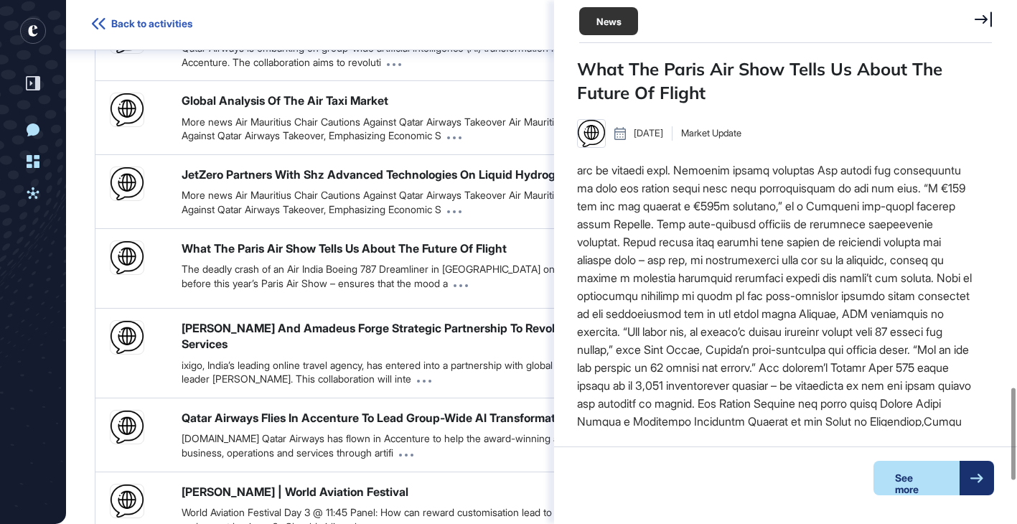
click at [984, 20] on icon at bounding box center [982, 18] width 17 height 15
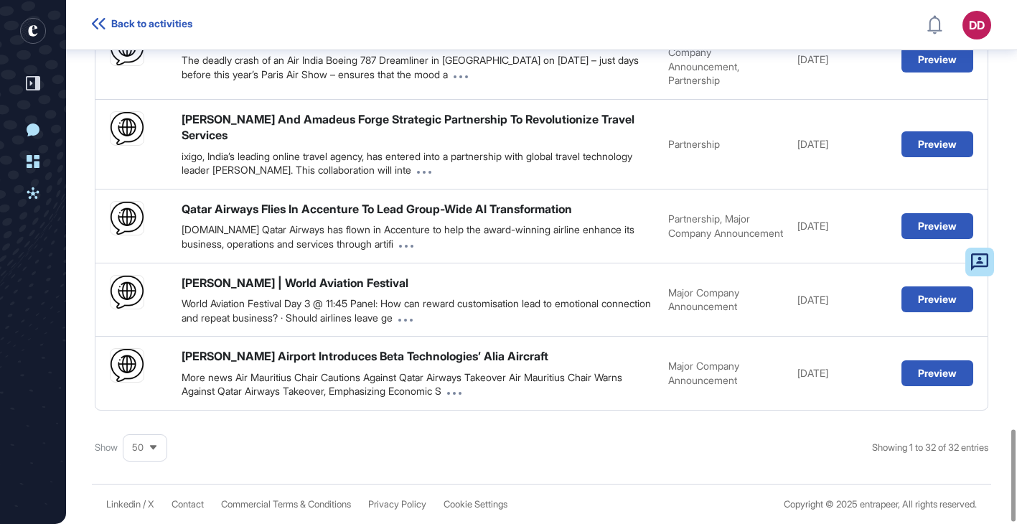
scroll to position [2447, 0]
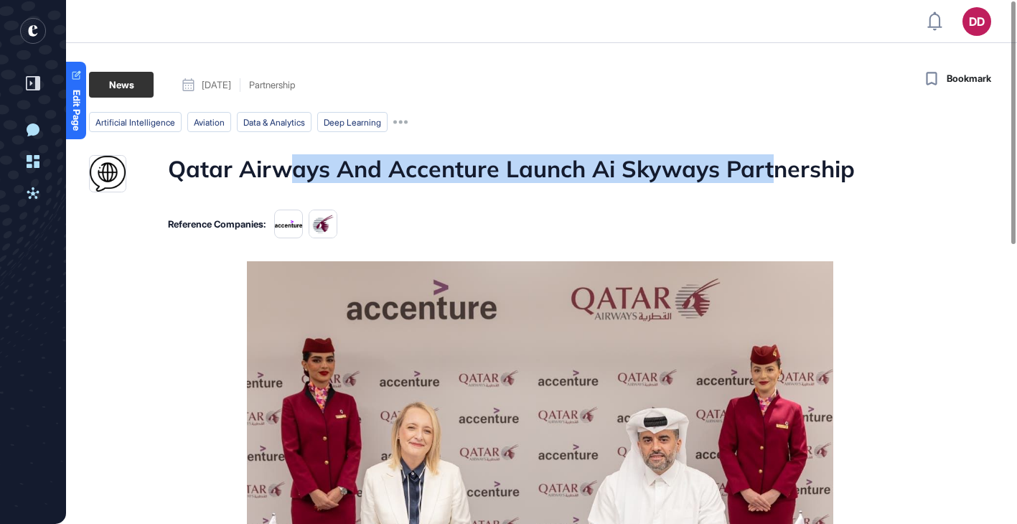
drag, startPoint x: 298, startPoint y: 172, endPoint x: 769, endPoint y: 171, distance: 471.4
click at [771, 172] on h1 "Qatar Airways And Accenture Launch Ai Skyways Partnership" at bounding box center [511, 173] width 687 height 37
click at [769, 171] on h1 "Qatar Airways And Accenture Launch Ai Skyways Partnership" at bounding box center [511, 173] width 687 height 37
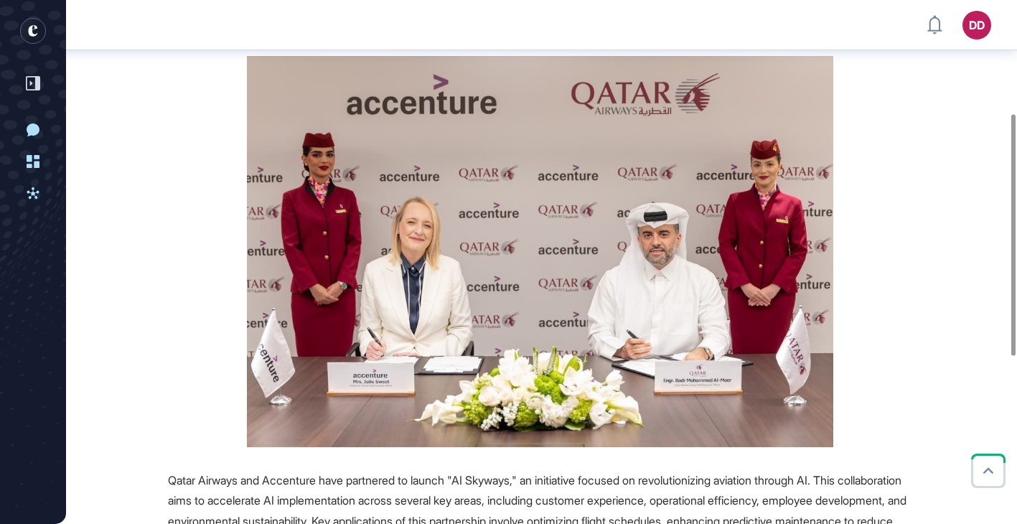
scroll to position [393, 0]
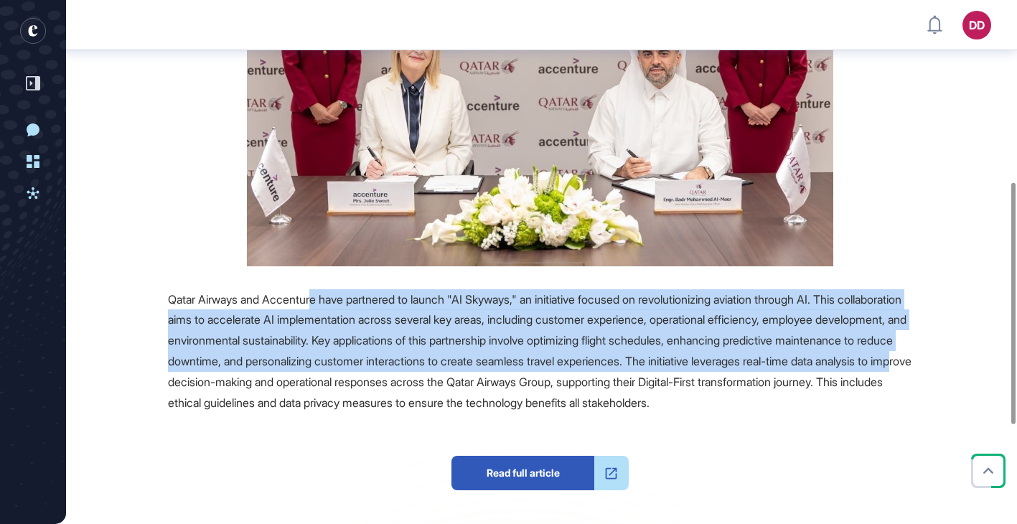
drag, startPoint x: 321, startPoint y: 302, endPoint x: 451, endPoint y: 387, distance: 155.4
click at [451, 387] on span "Qatar Airways and Accenture have partnered to launch "AI Skyways," an initiativ…" at bounding box center [539, 351] width 743 height 118
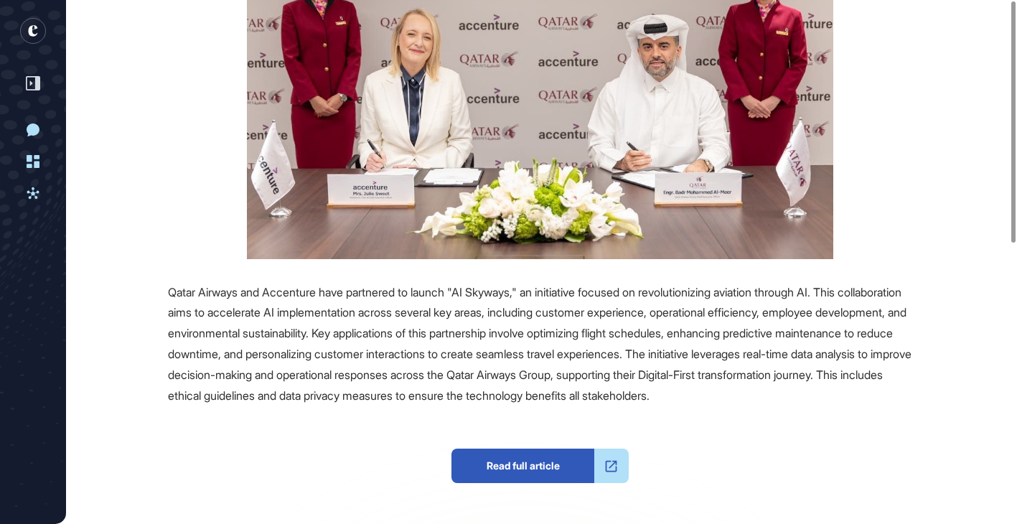
scroll to position [0, 0]
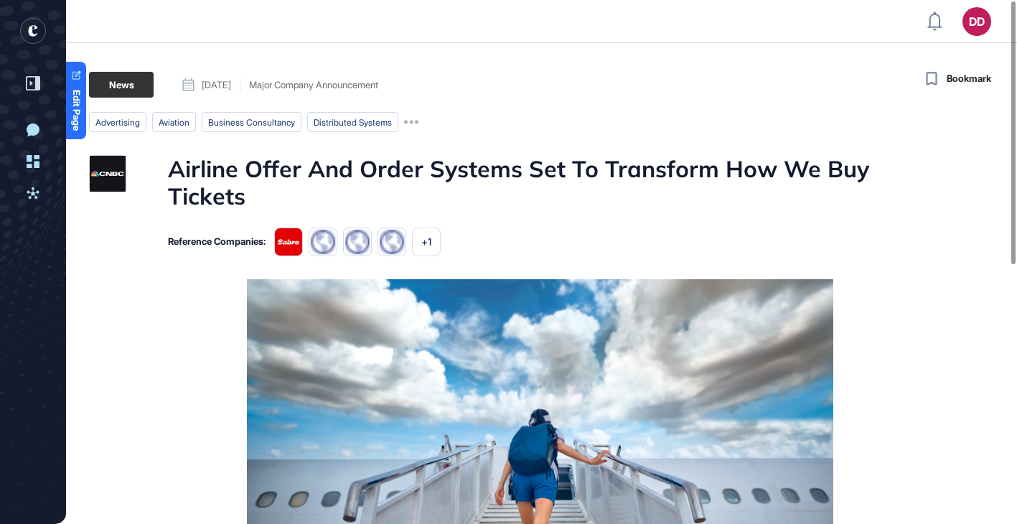
click at [575, 174] on h1 "Airline Offer And Order Systems Set To Transform How We Buy Tickets" at bounding box center [540, 182] width 744 height 55
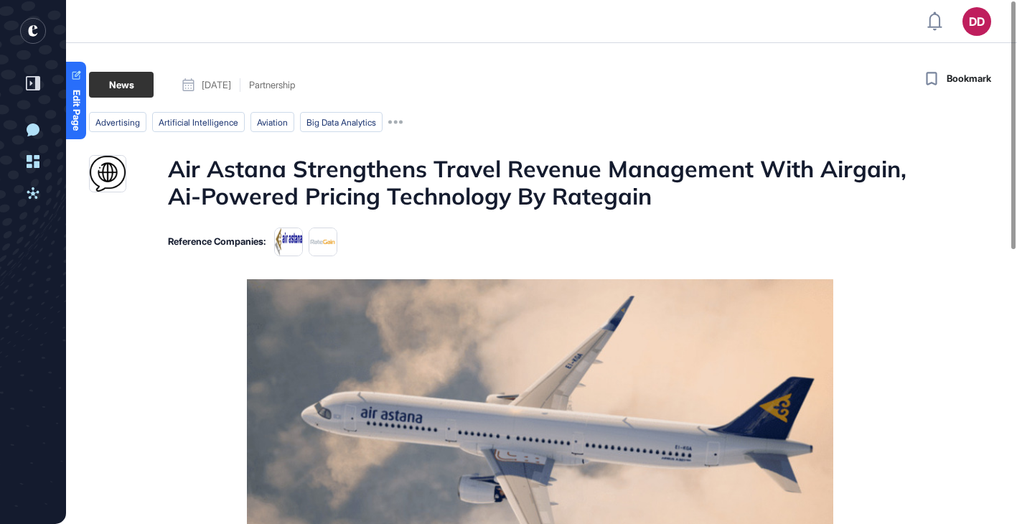
click at [478, 192] on h1 "Air Astana Strengthens Travel Revenue Management With Airgain, Ai-Powered Prici…" at bounding box center [540, 182] width 744 height 55
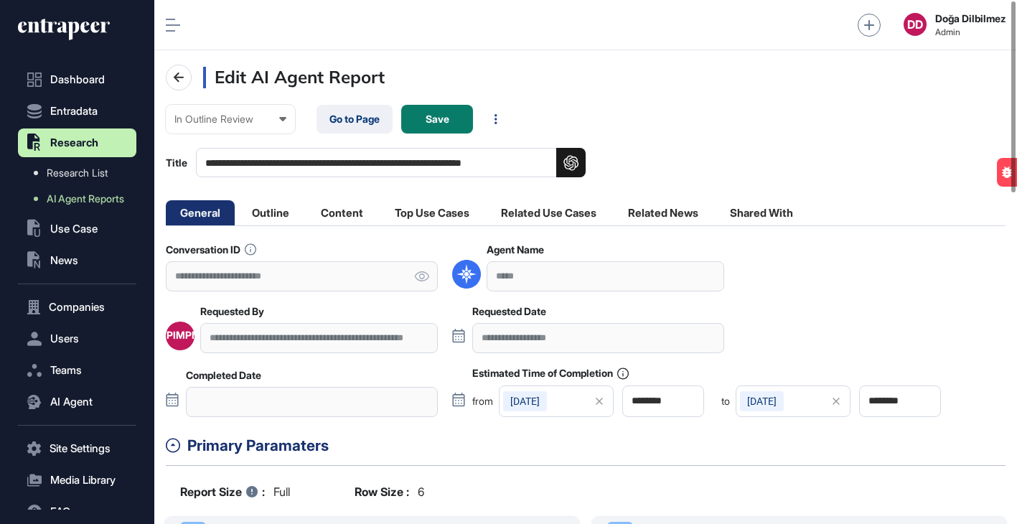
scroll to position [1, 1]
